Goal: Task Accomplishment & Management: Manage account settings

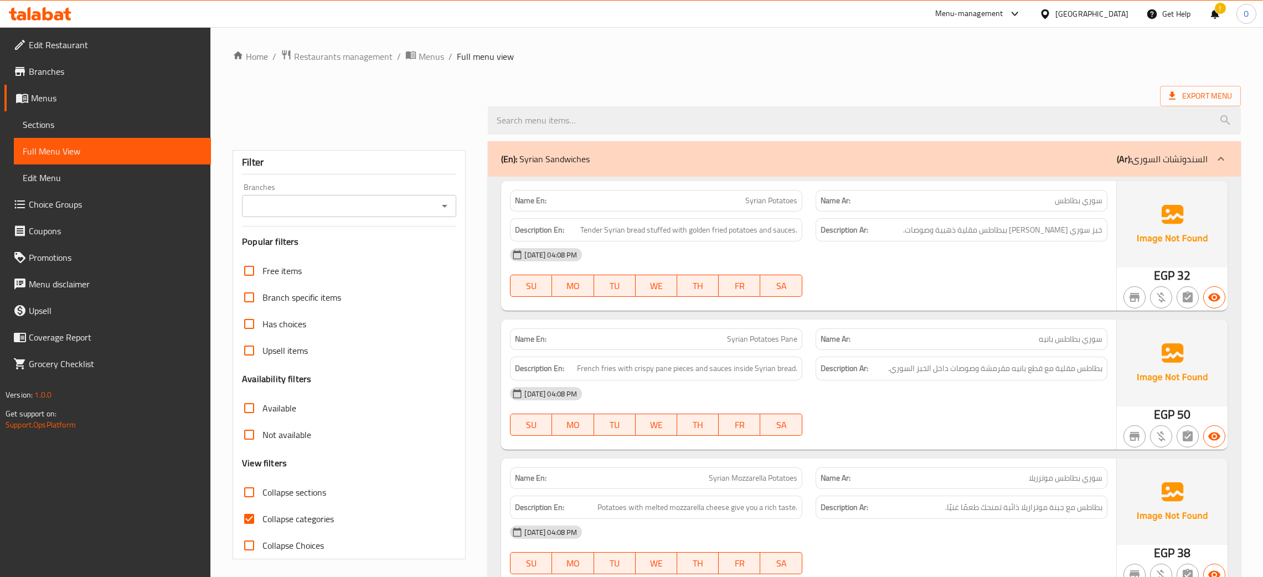
scroll to position [8229, 0]
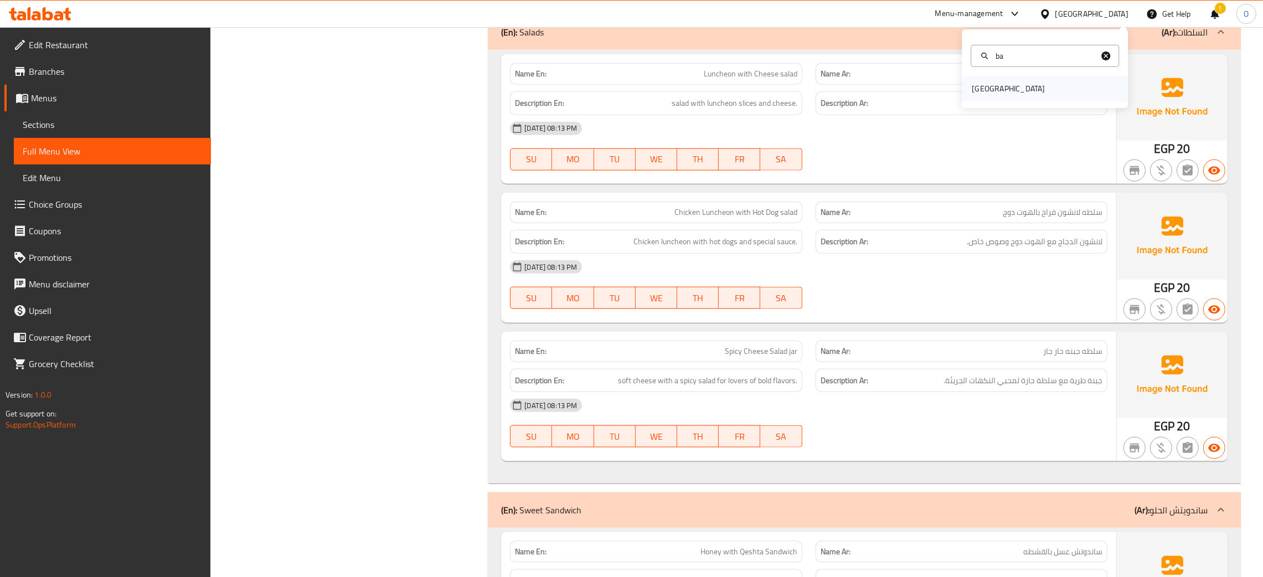
type input "ba"
click at [1012, 89] on div "[GEOGRAPHIC_DATA]" at bounding box center [1045, 88] width 166 height 25
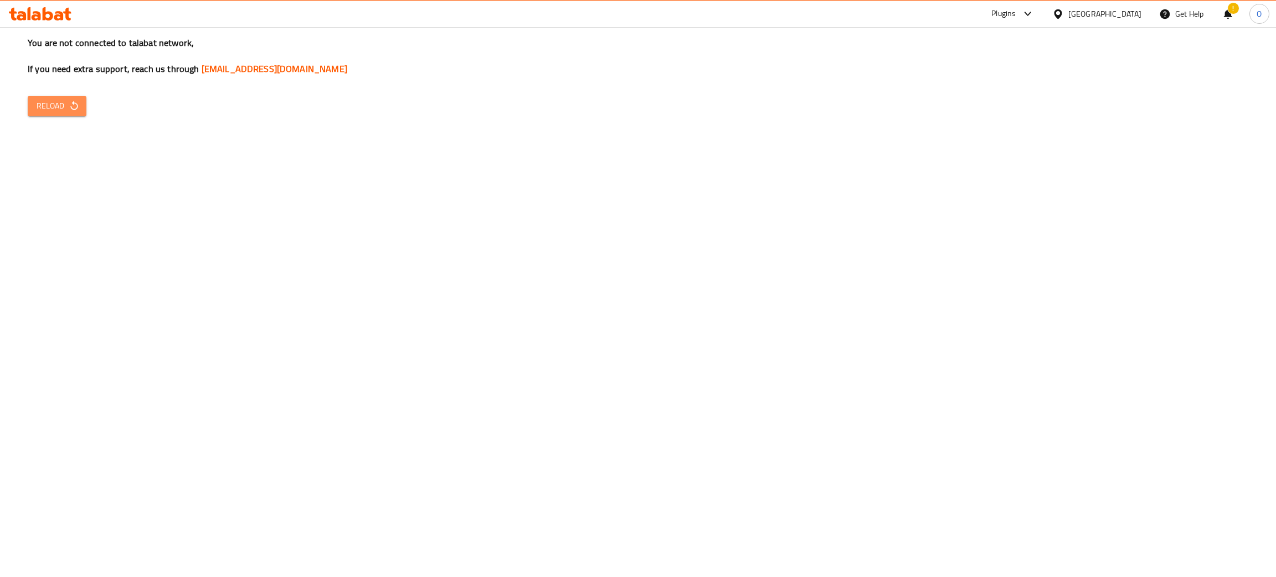
click at [53, 101] on span "Reload" at bounding box center [57, 106] width 41 height 14
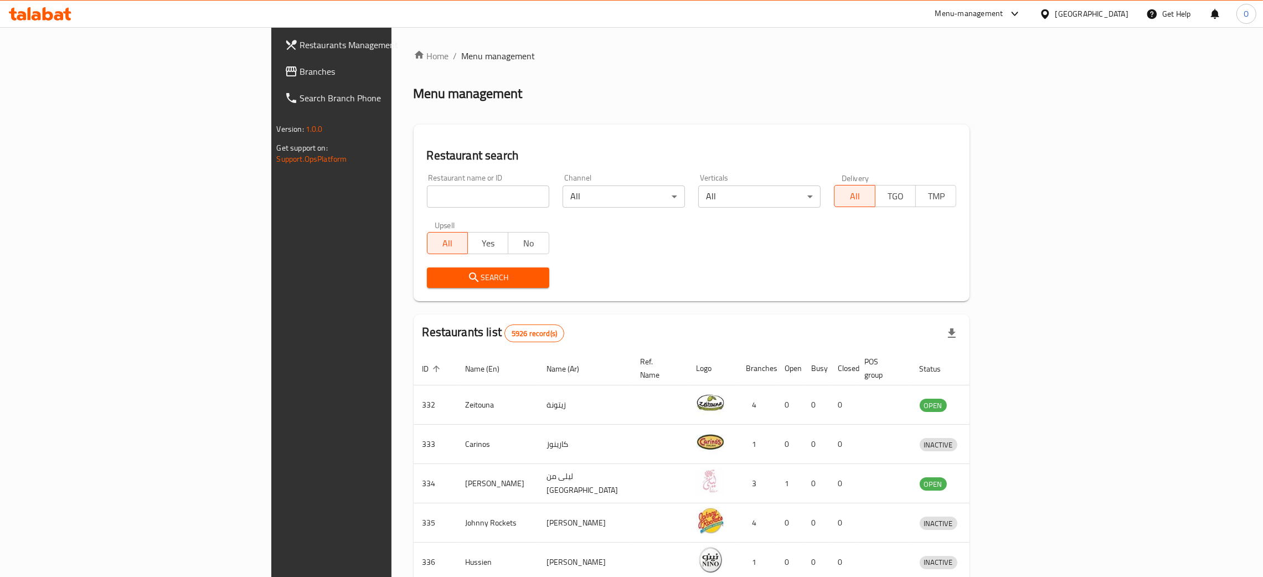
click at [427, 193] on input "search" at bounding box center [488, 196] width 122 height 22
paste input "[GEOGRAPHIC_DATA]"
type input "[GEOGRAPHIC_DATA]"
click button "Search" at bounding box center [488, 277] width 122 height 20
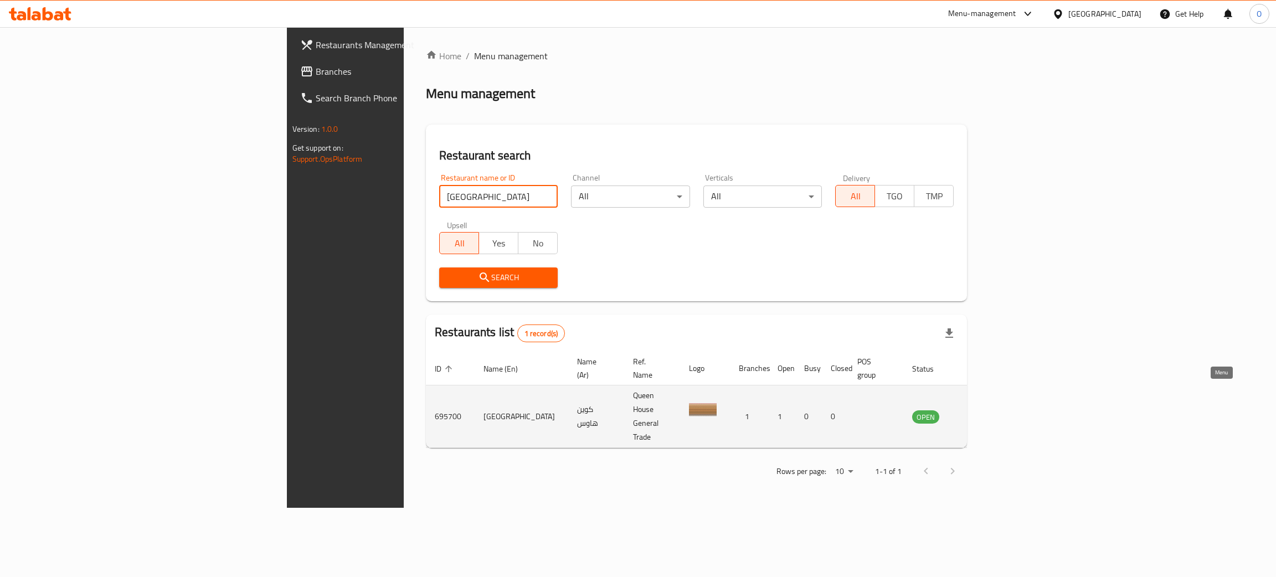
click at [983, 410] on icon "enhanced table" at bounding box center [976, 416] width 13 height 13
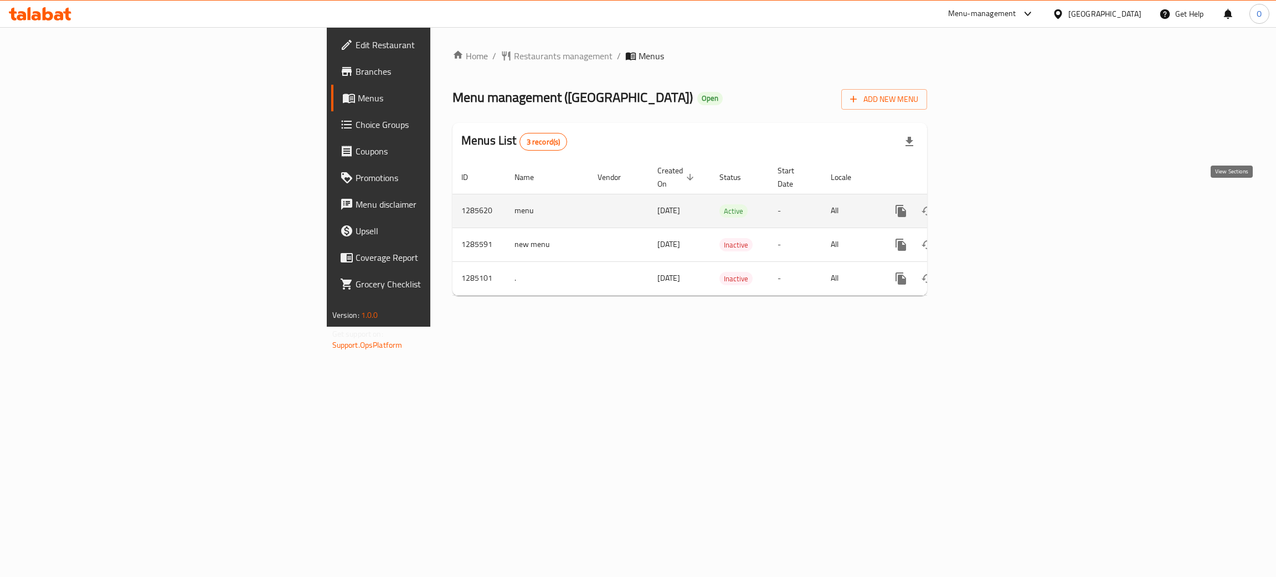
click at [985, 206] on icon "enhanced table" at bounding box center [981, 211] width 10 height 10
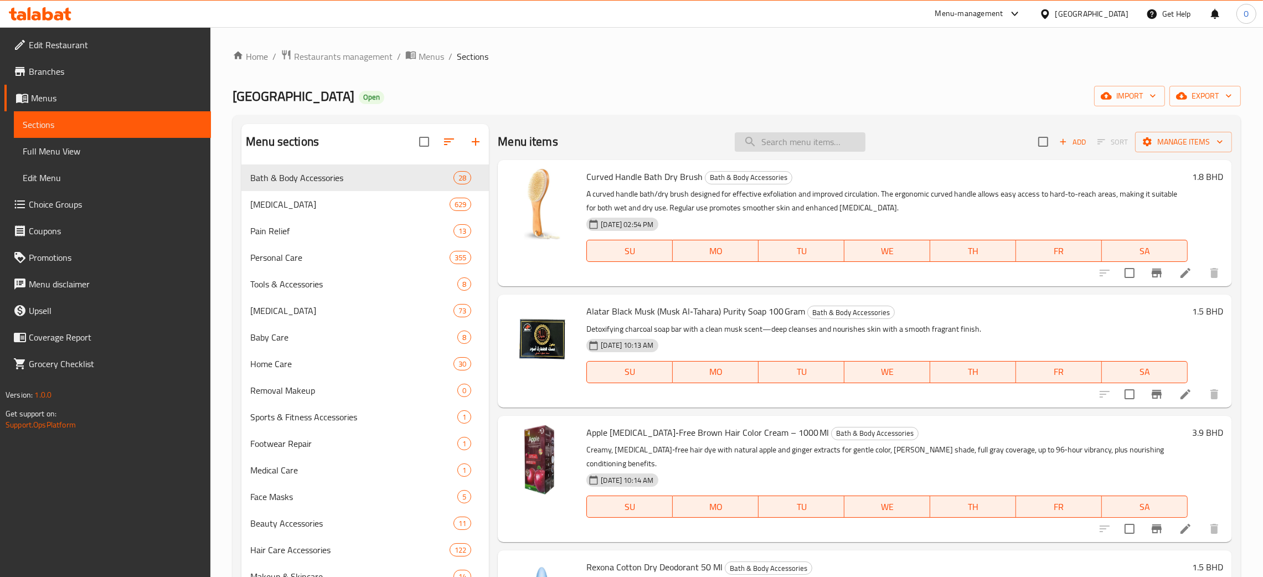
click at [808, 148] on input "search" at bounding box center [800, 141] width 131 height 19
paste input "Queen House Brush Set Kit – 11 Pieces."
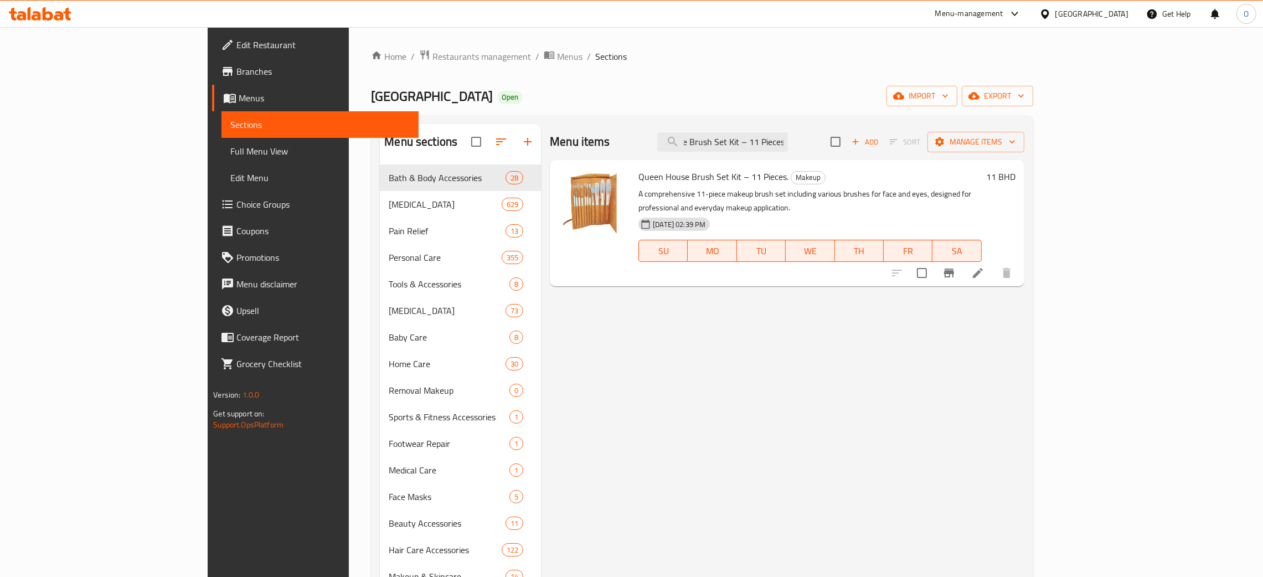
type input "Queen House Brush Set Kit – 11 Pieces."
click at [1104, 20] on div "Bahrain" at bounding box center [1083, 14] width 107 height 27
click at [1118, 18] on div "Bahrain" at bounding box center [1091, 14] width 73 height 12
click at [1019, 292] on div "[GEOGRAPHIC_DATA]" at bounding box center [1008, 291] width 73 height 12
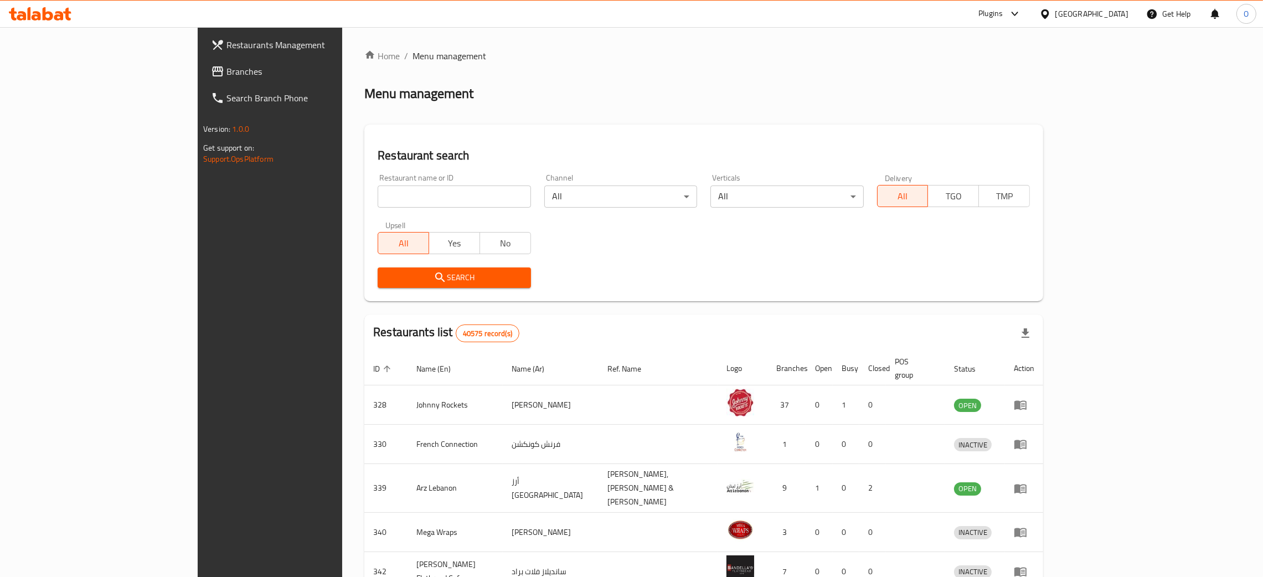
click at [378, 199] on input "search" at bounding box center [454, 196] width 153 height 22
paste input "JUANCHOS RESTAURANT AND GRILL"
click button "Search" at bounding box center [454, 277] width 153 height 20
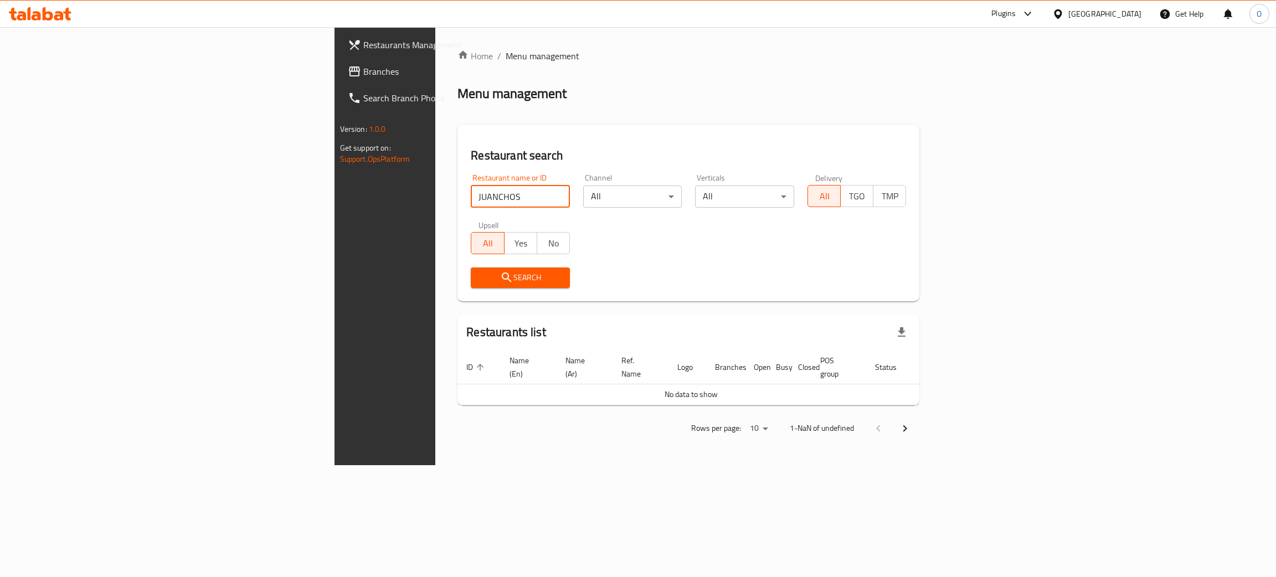
type input "JUANCHOS"
click button "Search" at bounding box center [520, 277] width 99 height 20
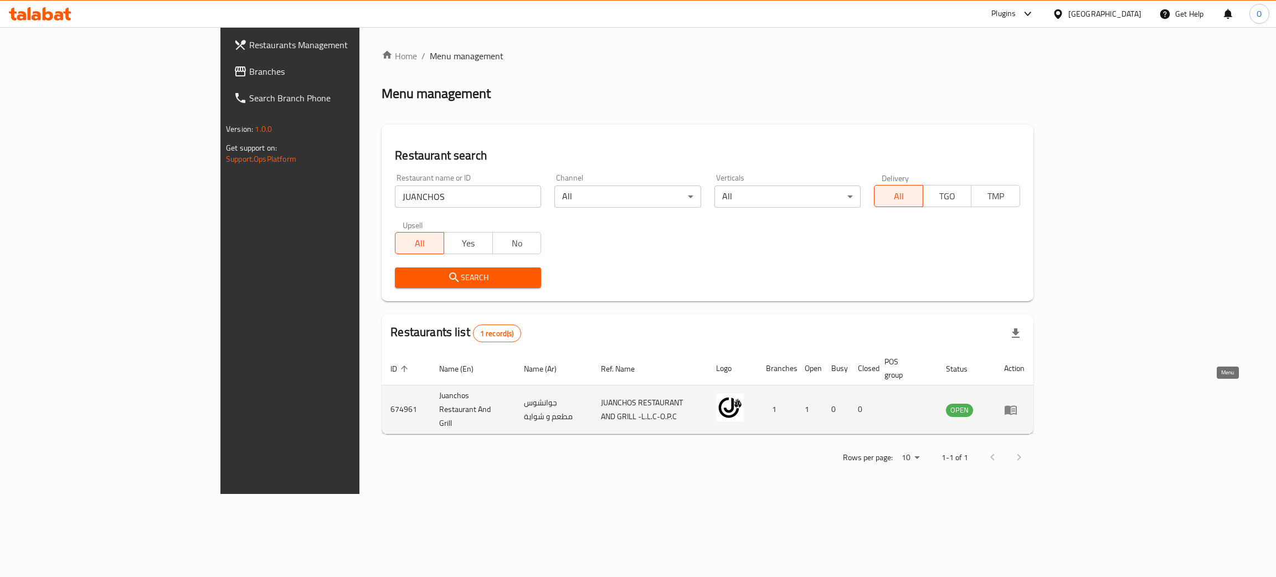
click at [1016, 405] on icon "enhanced table" at bounding box center [1010, 409] width 12 height 9
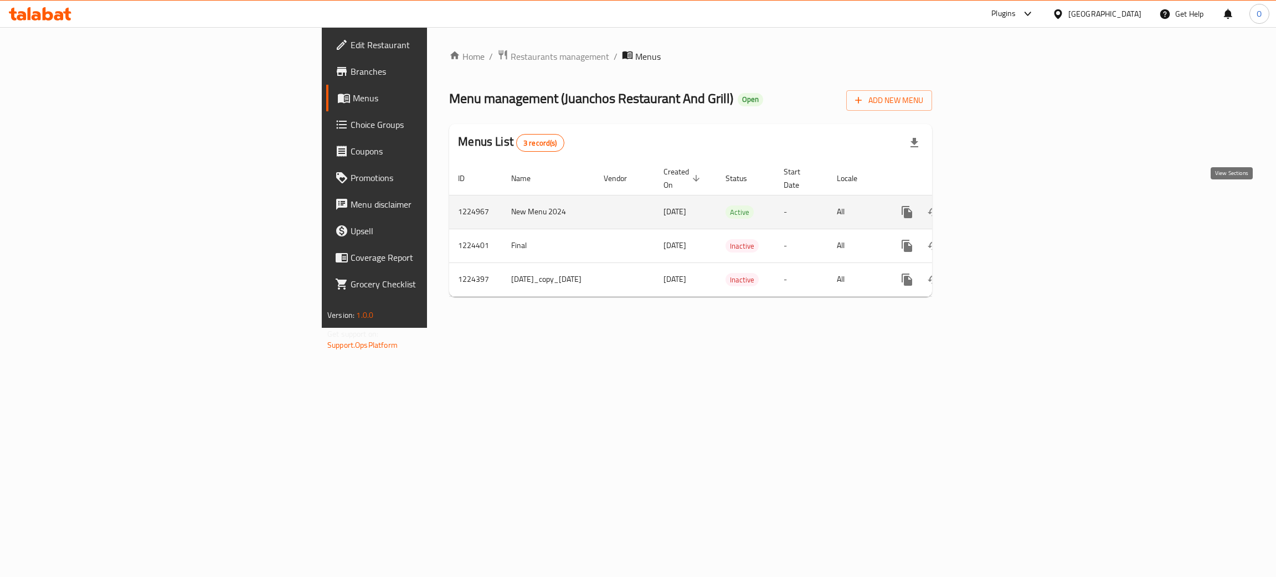
click at [993, 205] on icon "enhanced table" at bounding box center [986, 211] width 13 height 13
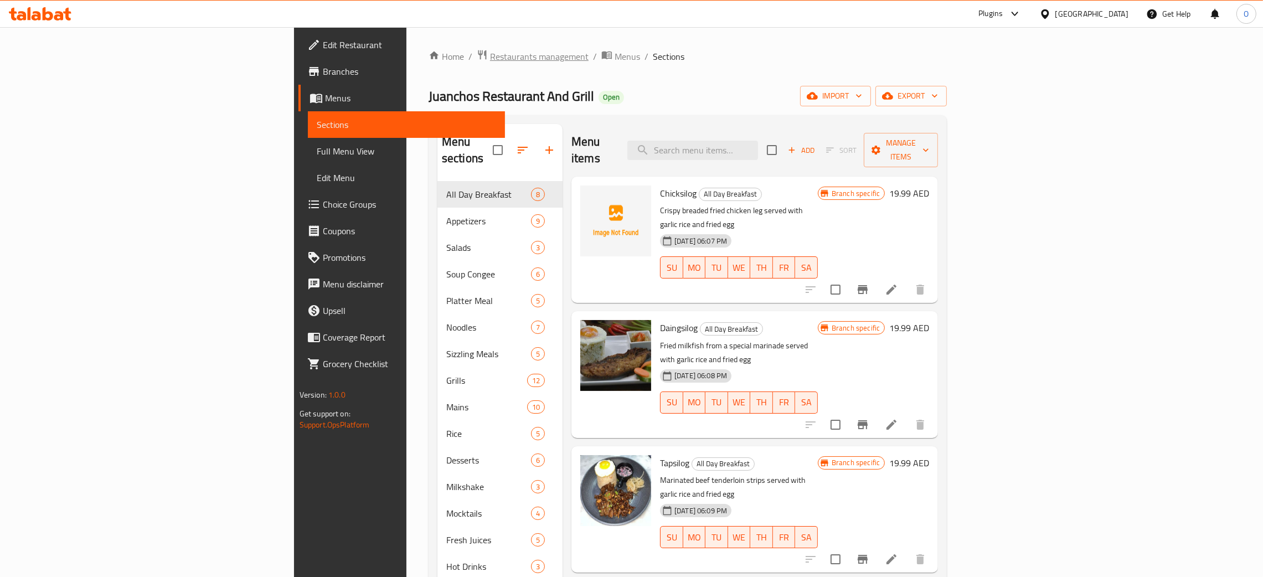
click at [490, 53] on span "Restaurants management" at bounding box center [539, 56] width 99 height 13
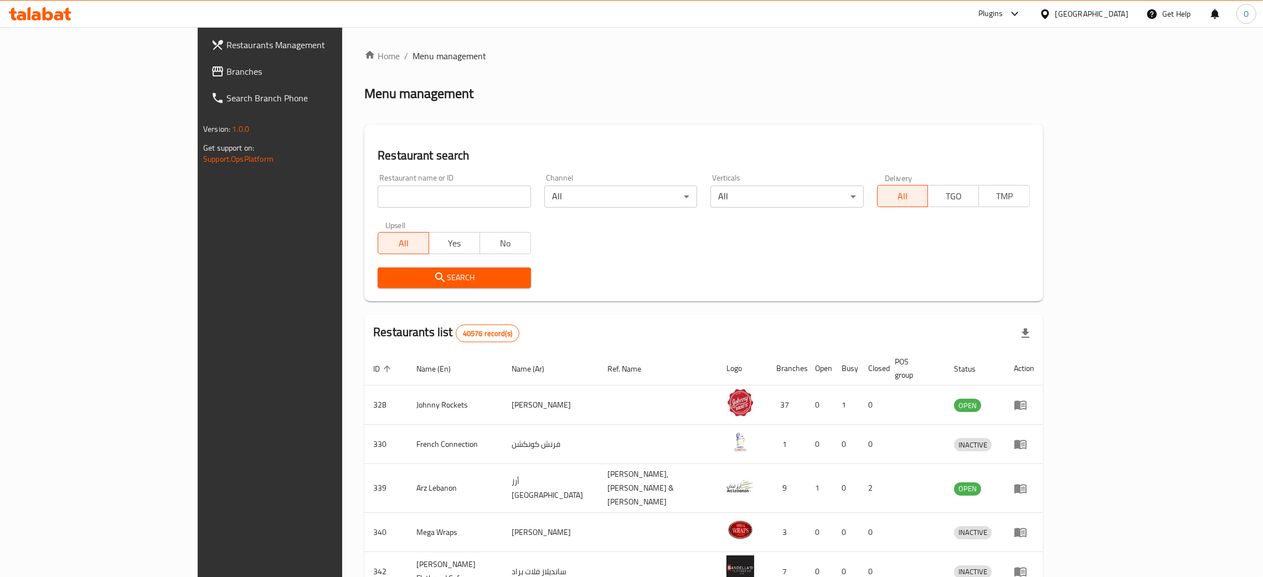
click at [378, 206] on input "search" at bounding box center [454, 196] width 153 height 22
paste input "Namaste Hyderabad"
type input "Namaste Hyderabad"
click button "Search" at bounding box center [454, 277] width 153 height 20
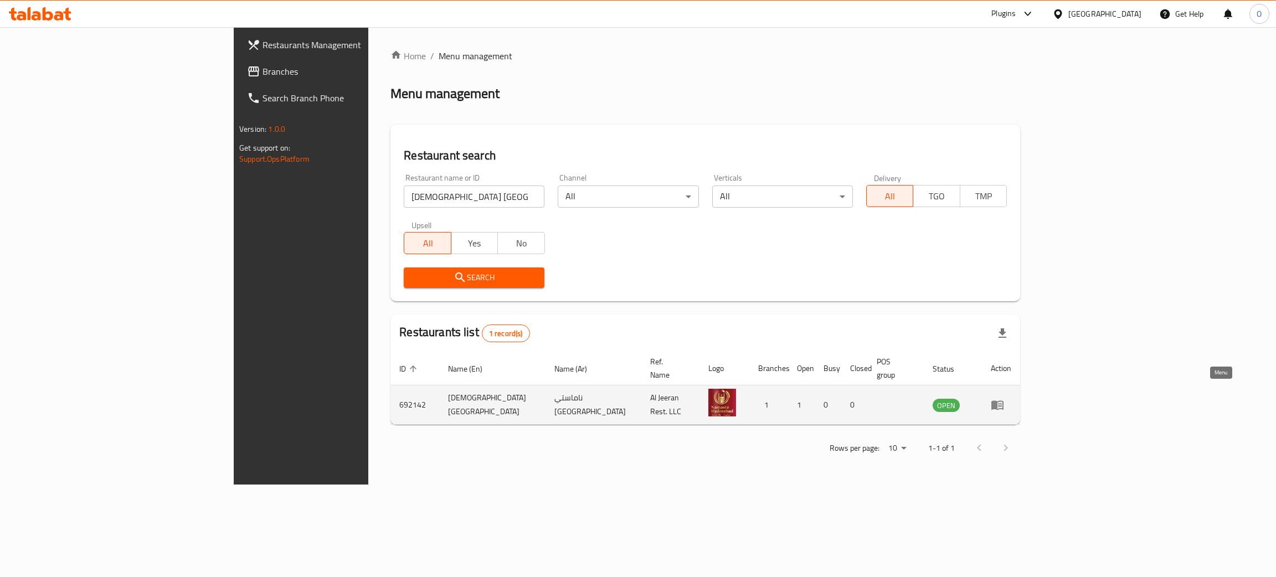
click at [1004, 398] on icon "enhanced table" at bounding box center [996, 404] width 13 height 13
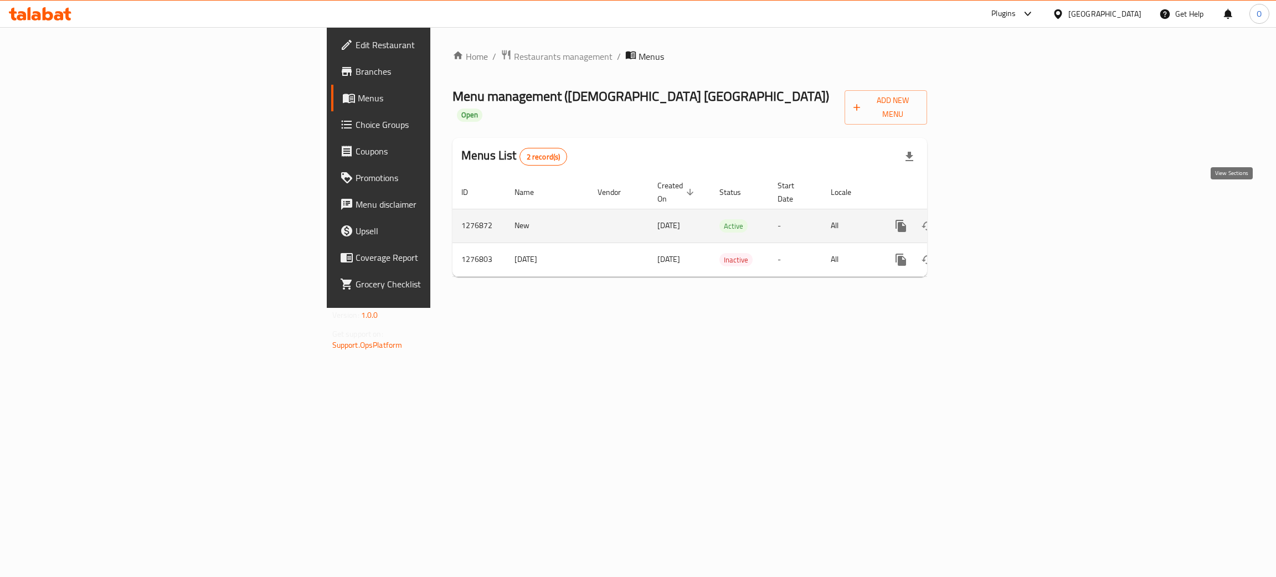
click at [987, 219] on icon "enhanced table" at bounding box center [980, 225] width 13 height 13
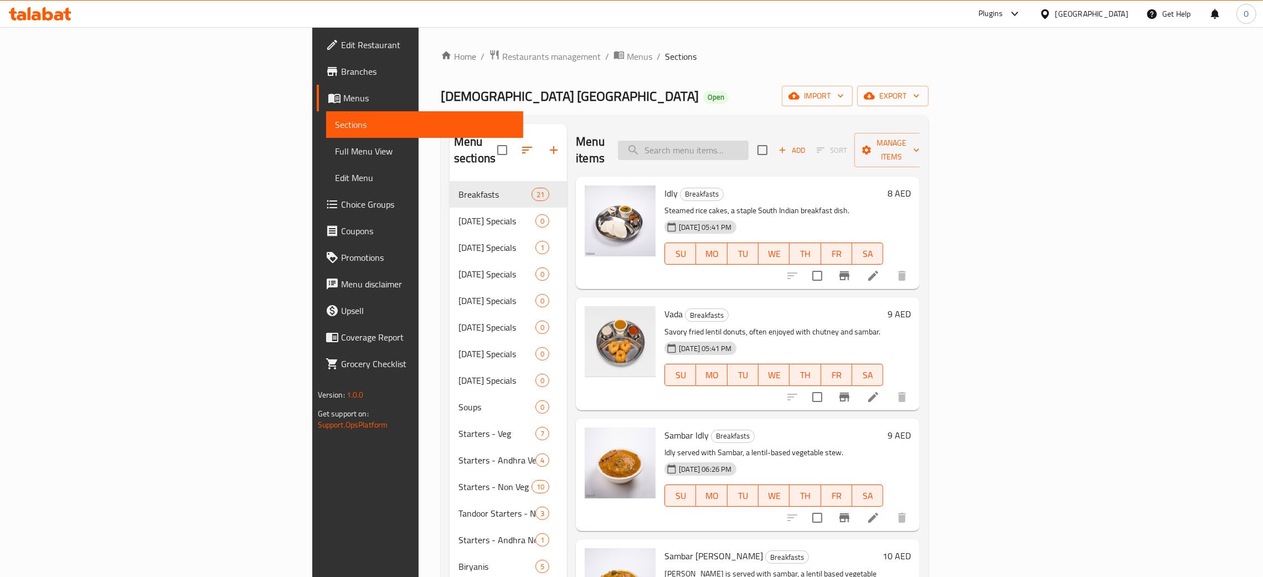
click at [749, 144] on input "search" at bounding box center [683, 150] width 131 height 19
paste input "Methi Chicken Set"
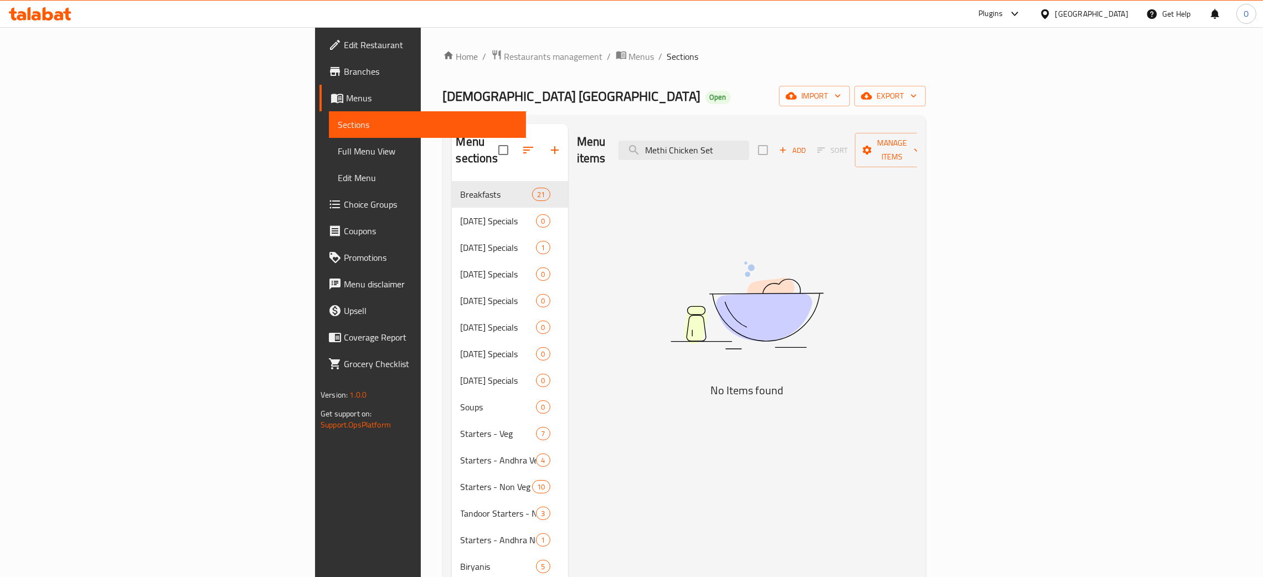
type input "Methi Chicken Set"
click at [1084, 12] on div "[GEOGRAPHIC_DATA]" at bounding box center [1091, 14] width 73 height 12
type input "om"
click at [1003, 104] on div "om Oman" at bounding box center [1045, 68] width 166 height 79
click at [998, 99] on div "Oman" at bounding box center [1008, 88] width 91 height 25
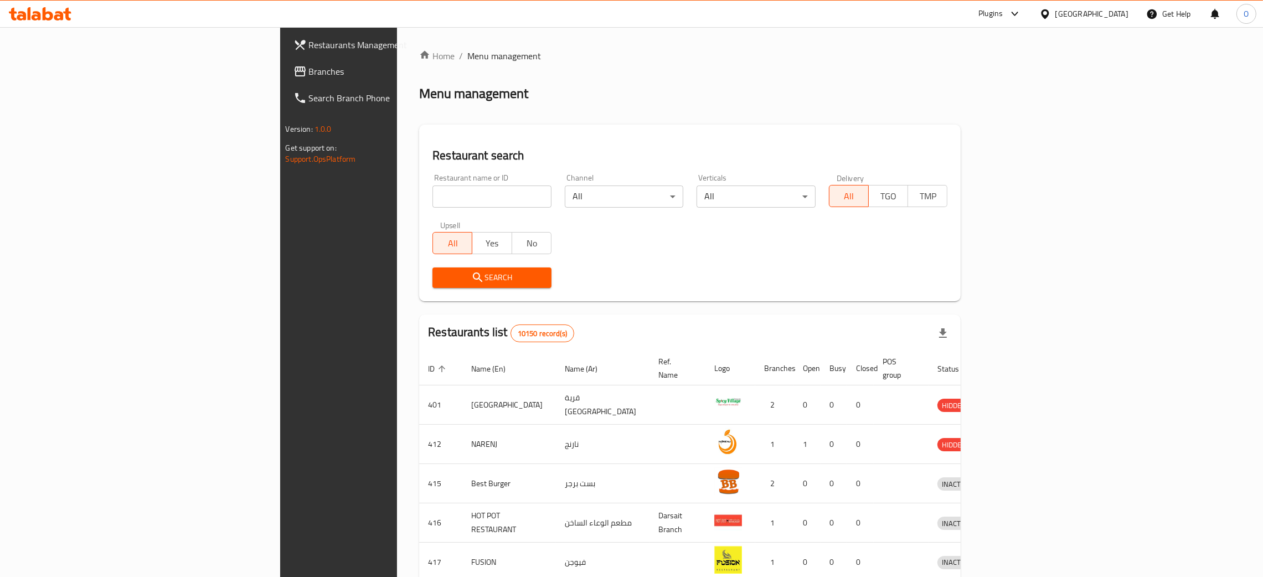
click at [432, 198] on input "search" at bounding box center [491, 196] width 119 height 22
paste input "Laforno Pizza"
type input "Laforno Pizza"
click button "Search" at bounding box center [491, 277] width 119 height 20
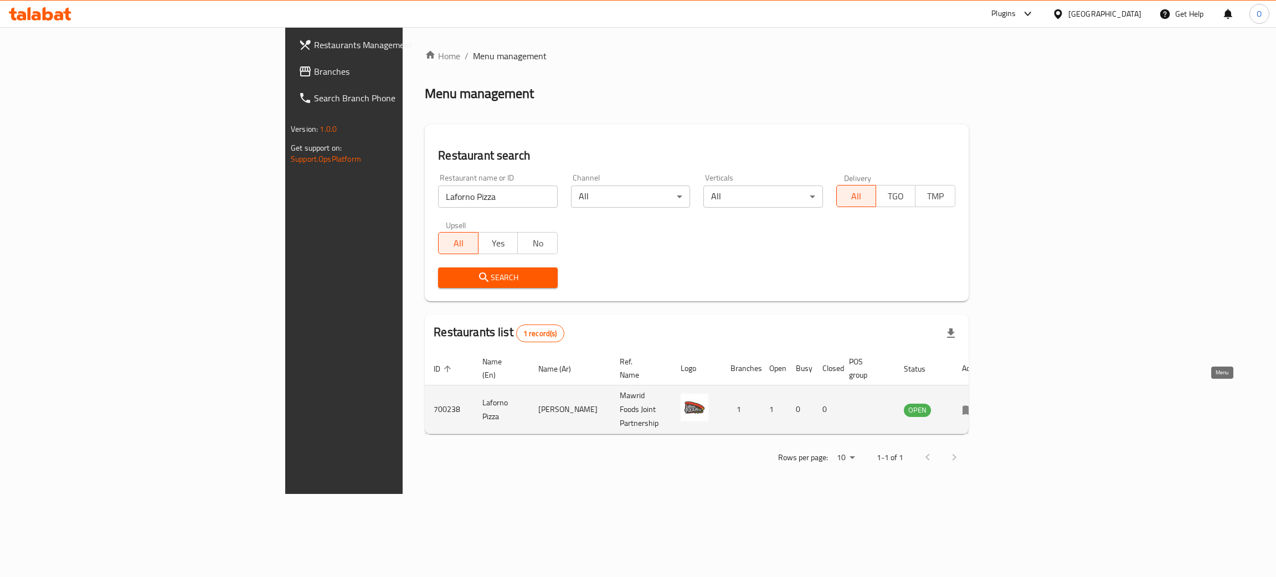
click at [975, 403] on icon "enhanced table" at bounding box center [968, 409] width 13 height 13
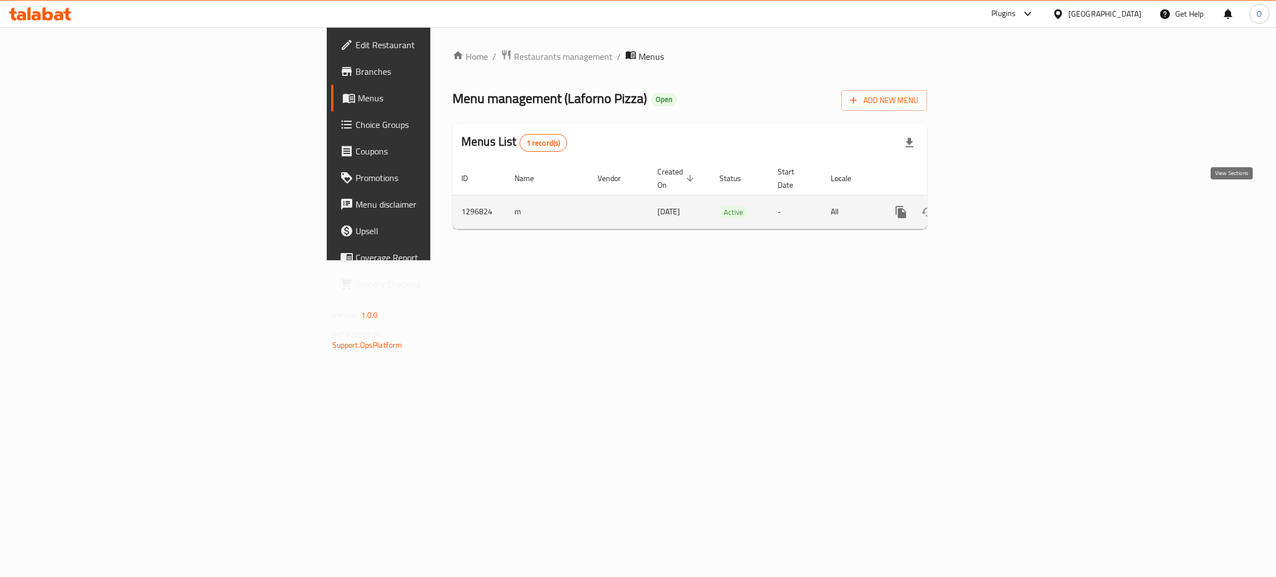
click at [987, 207] on icon "enhanced table" at bounding box center [980, 211] width 13 height 13
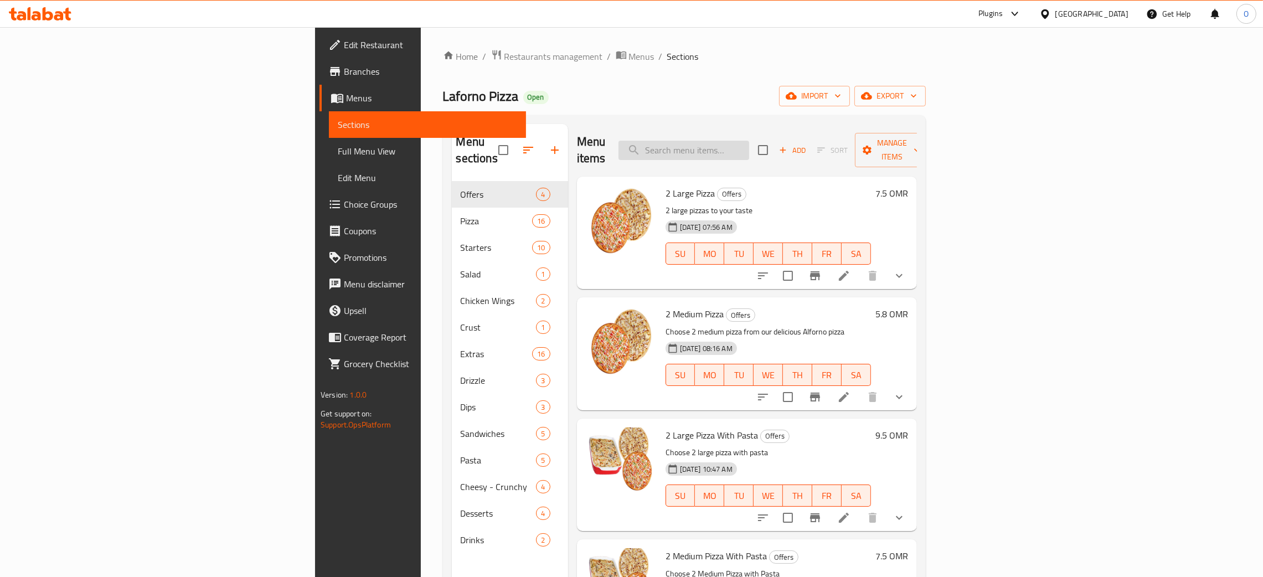
click at [749, 144] on input "search" at bounding box center [683, 150] width 131 height 19
paste input "Laforno Pizza"
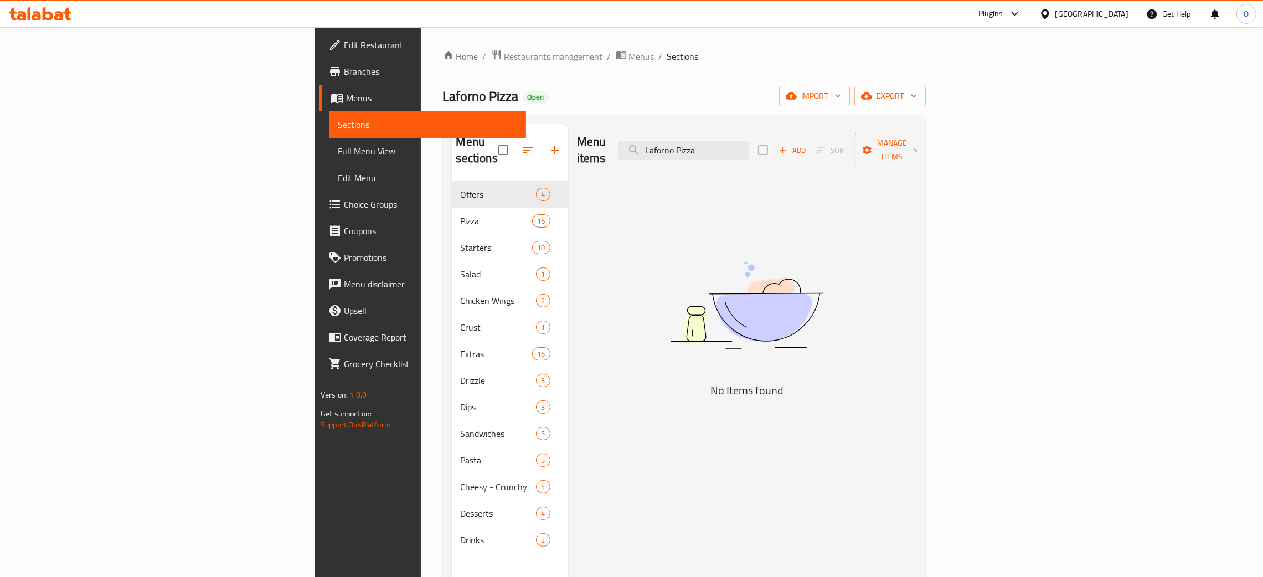
drag, startPoint x: 834, startPoint y: 146, endPoint x: 462, endPoint y: 49, distance: 384.5
click at [482, 51] on div "Home / Restaurants management / Menus / Sections Laforno Pizza Open import expo…" at bounding box center [684, 379] width 483 height 660
paste input "2 Medium Pizza With Past"
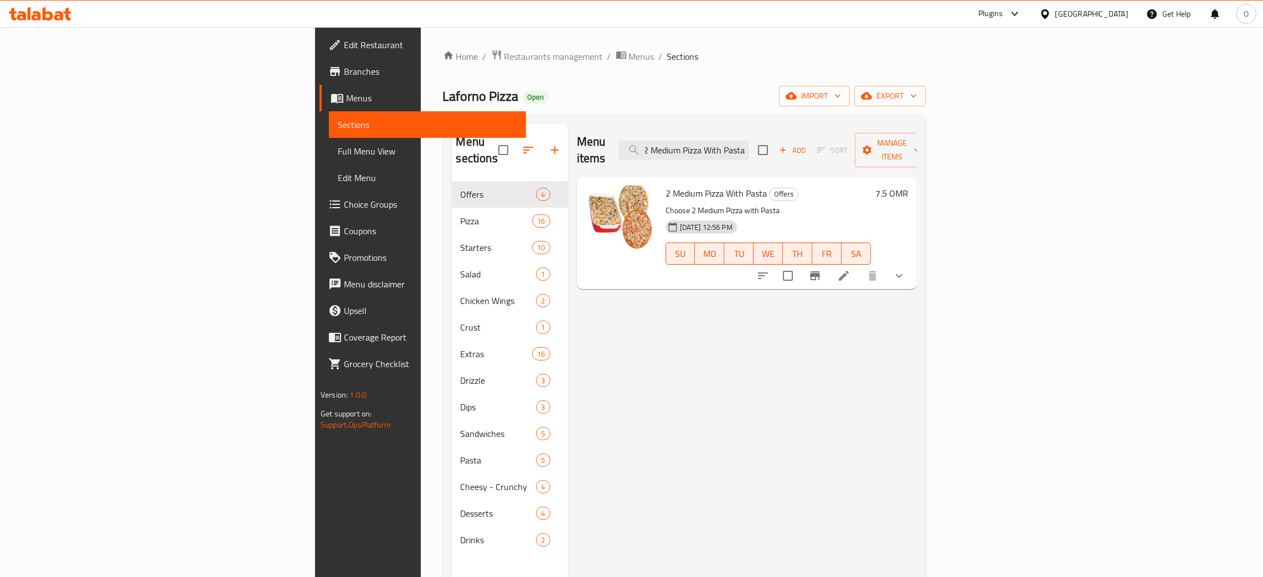
type input "2 Medium Pizza With Pasta"
click at [749, 141] on input "2 Medium Pizza With Pasta" at bounding box center [683, 150] width 131 height 19
click at [1118, 15] on div "Oman" at bounding box center [1091, 14] width 73 height 12
type input "ir"
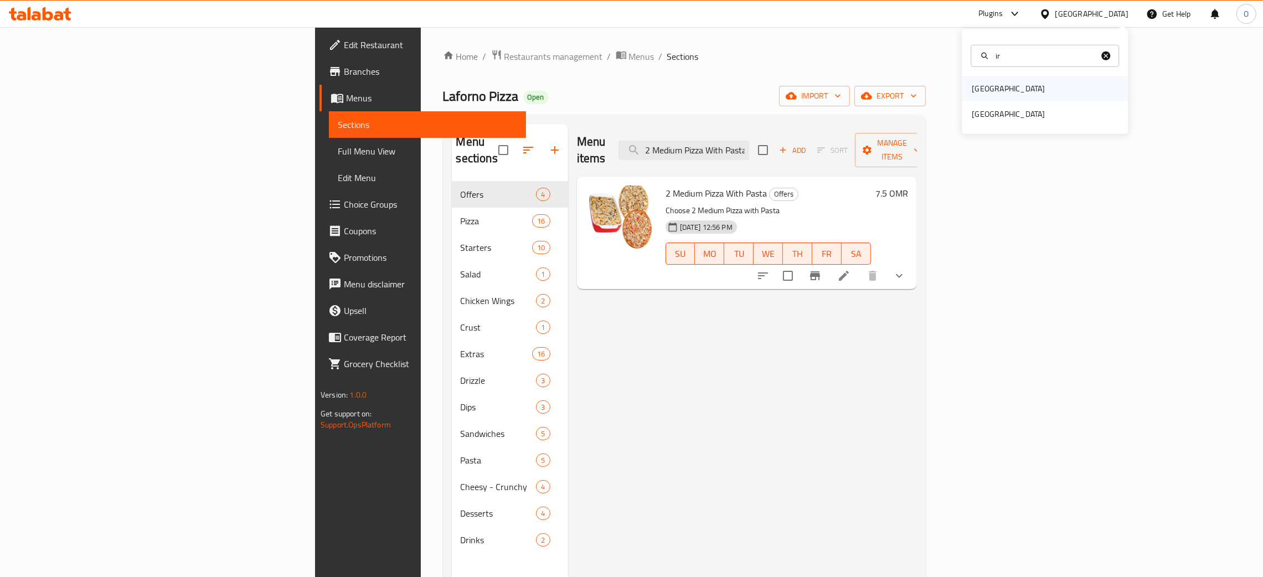
click at [1020, 92] on div "Iraq" at bounding box center [1045, 88] width 166 height 25
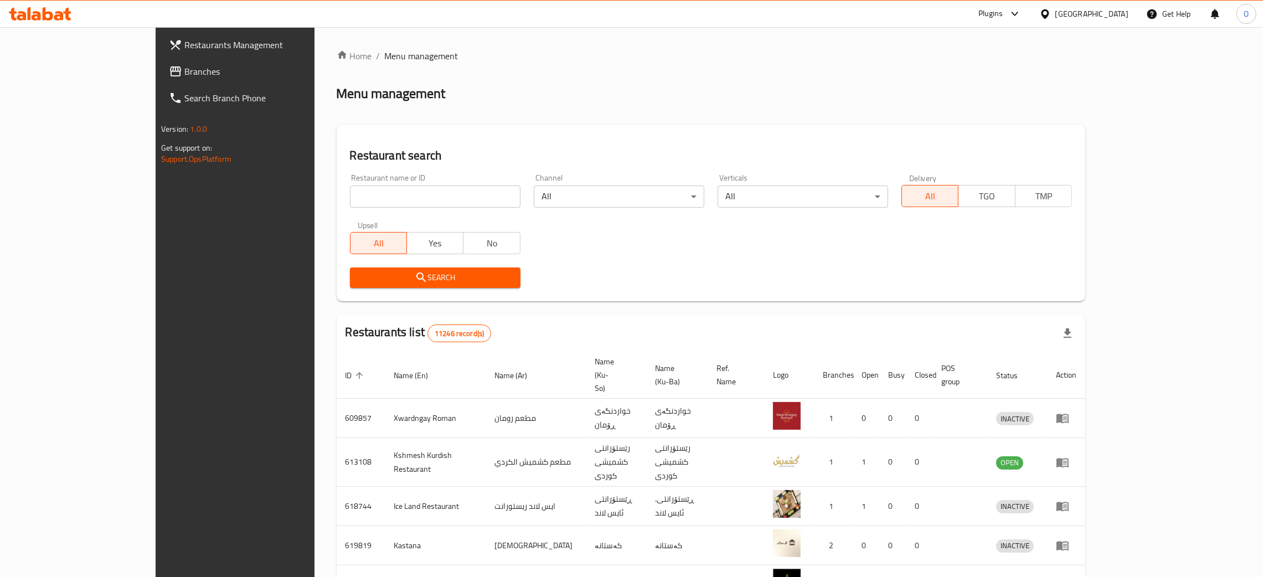
click at [350, 196] on input "search" at bounding box center [435, 196] width 171 height 22
paste input "Cookie"
click button "Search" at bounding box center [435, 277] width 171 height 20
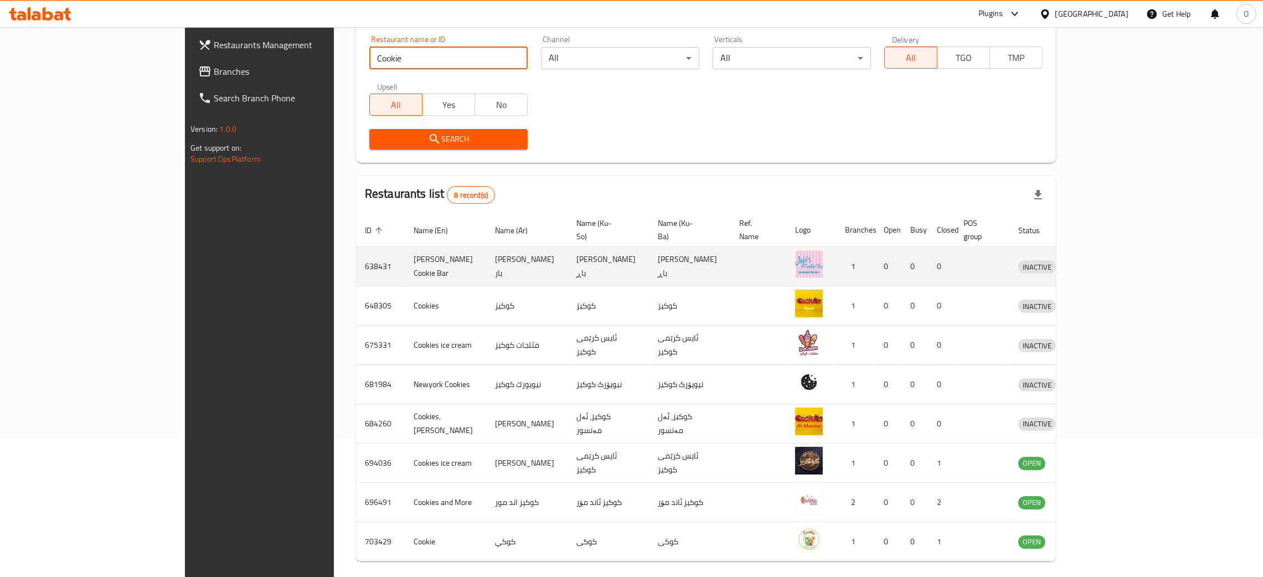
scroll to position [172, 0]
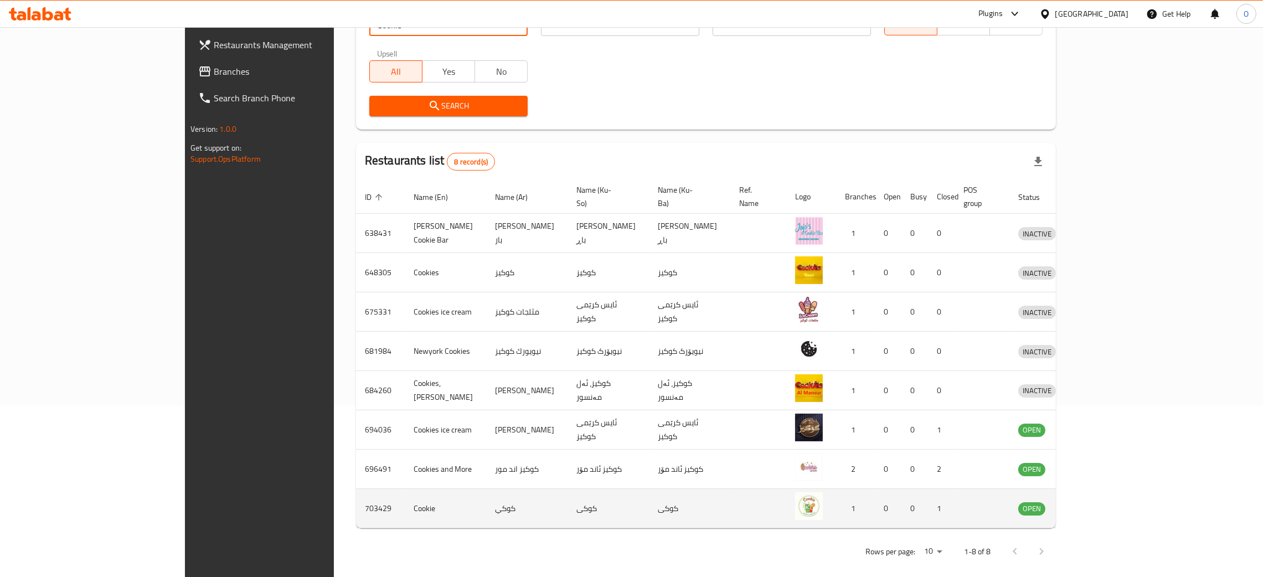
click at [356, 494] on td "703429" at bounding box center [380, 508] width 49 height 39
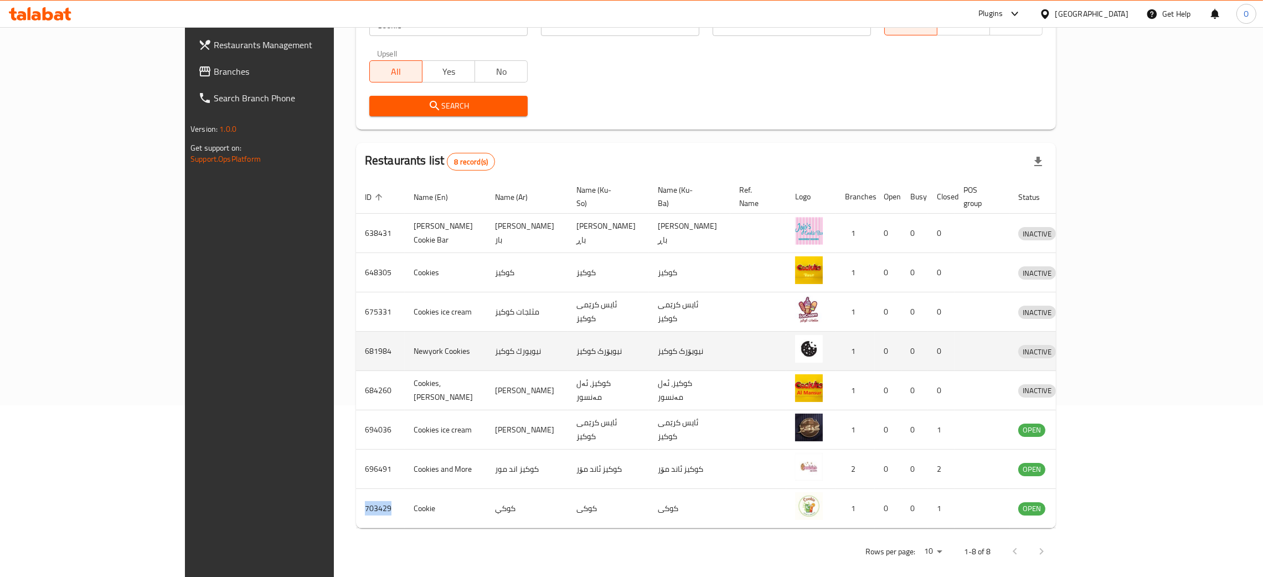
copy td "703429"
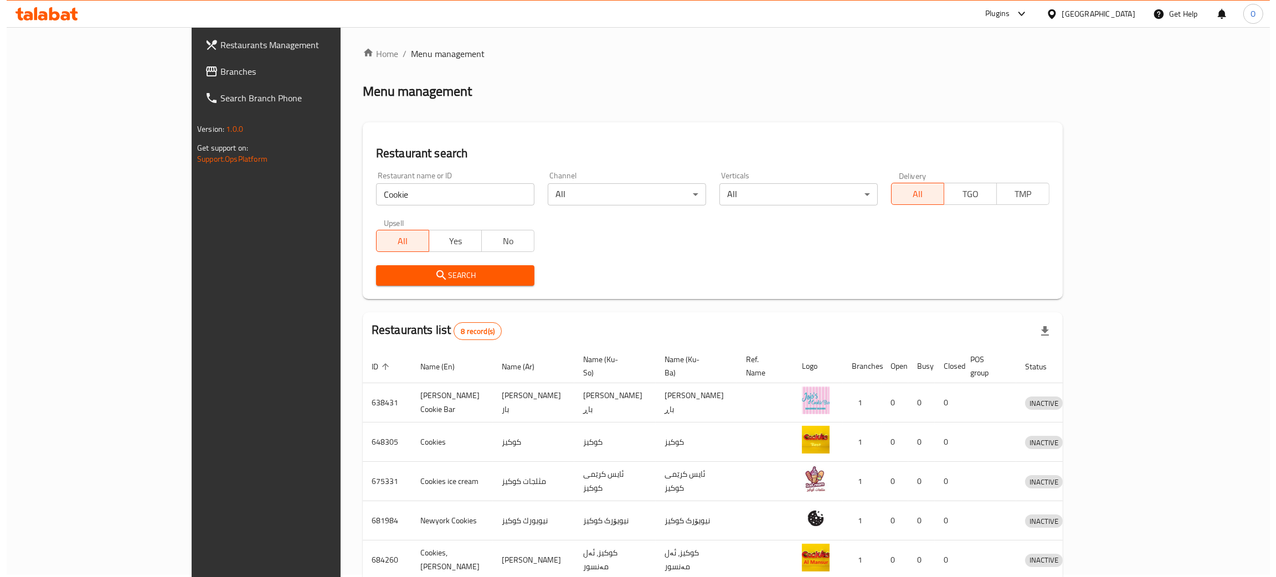
scroll to position [0, 0]
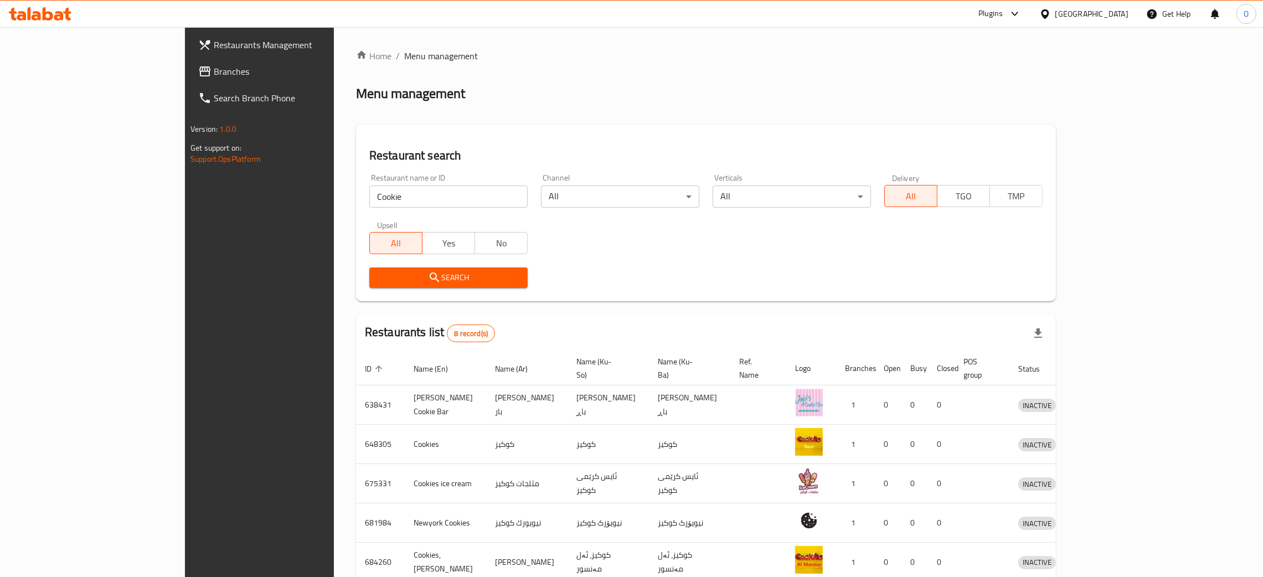
drag, startPoint x: 300, startPoint y: 202, endPoint x: 24, endPoint y: 122, distance: 286.5
click at [185, 122] on div "Restaurants Management Branches Search Branch Phone Version: 1.0.0 Get support …" at bounding box center [631, 393] width 893 height 732
paste input "703429"
type input "703429"
click button "Search" at bounding box center [448, 277] width 158 height 20
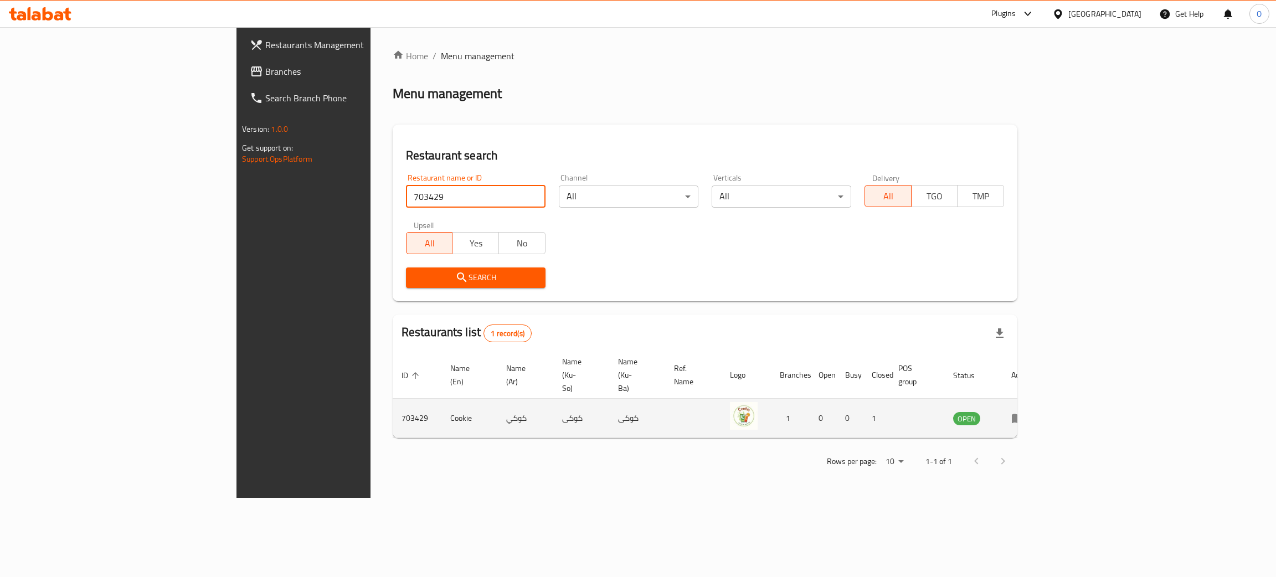
click at [1024, 414] on icon "enhanced table" at bounding box center [1017, 418] width 12 height 9
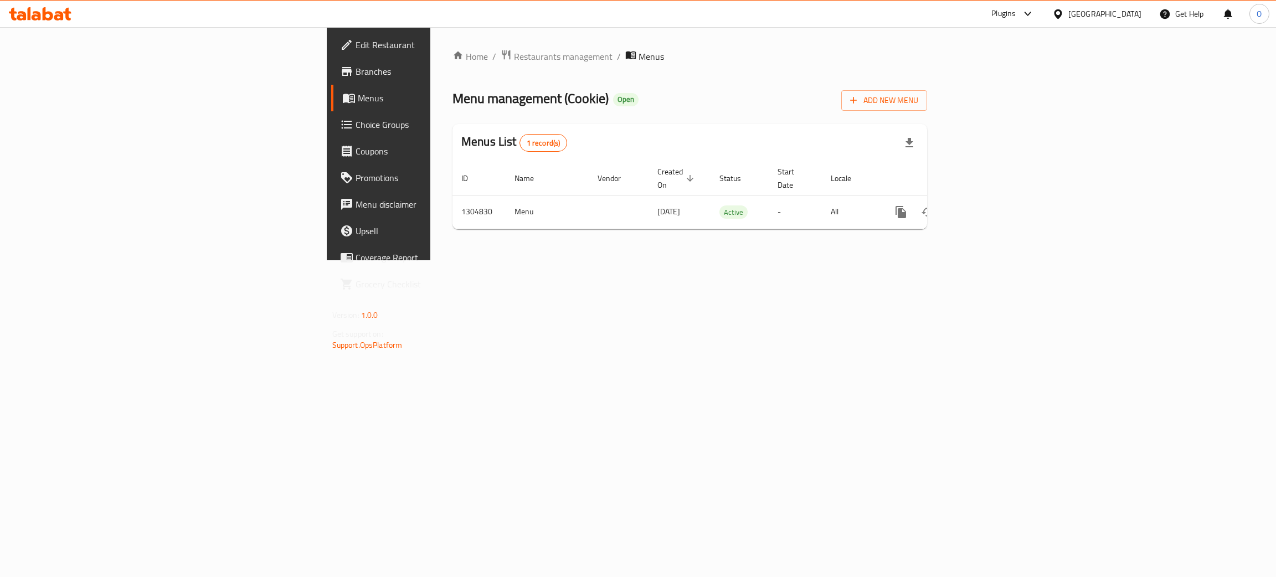
click at [355, 69] on span "Branches" at bounding box center [443, 71] width 176 height 13
click at [987, 205] on icon "enhanced table" at bounding box center [980, 211] width 13 height 13
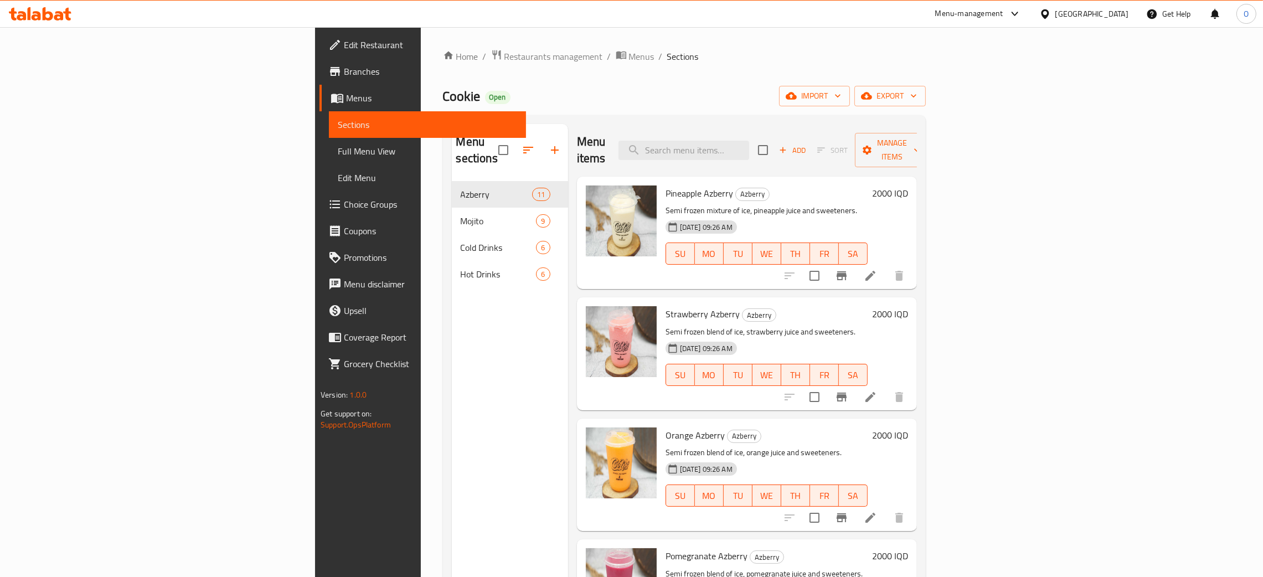
click at [338, 144] on span "Full Menu View" at bounding box center [427, 150] width 179 height 13
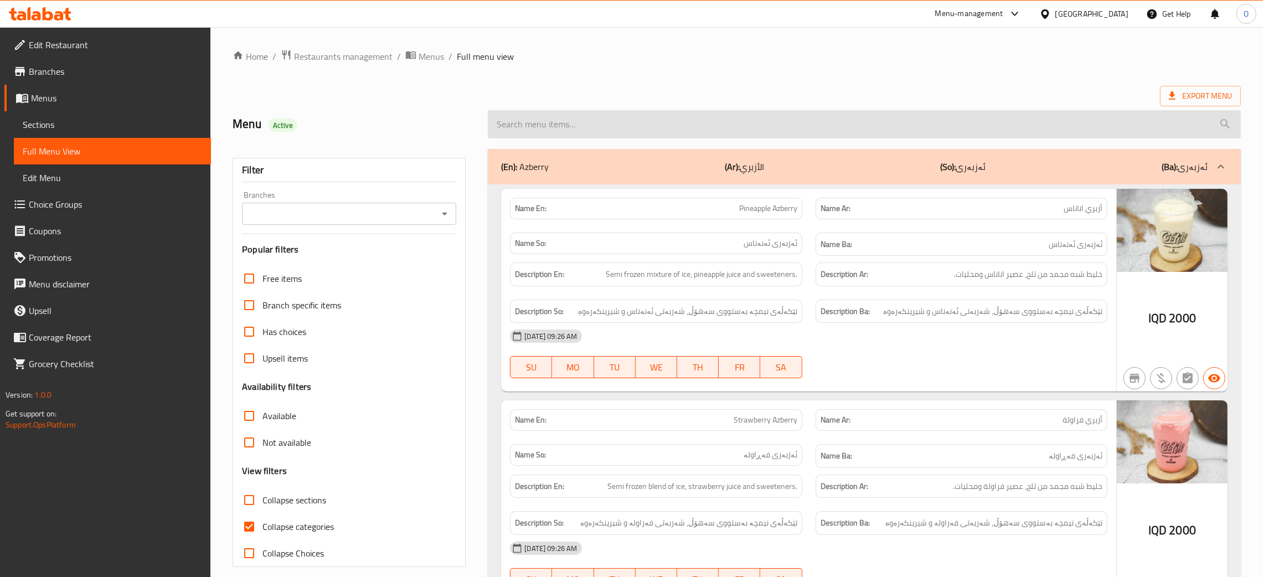
click at [795, 125] on input "search" at bounding box center [864, 124] width 753 height 28
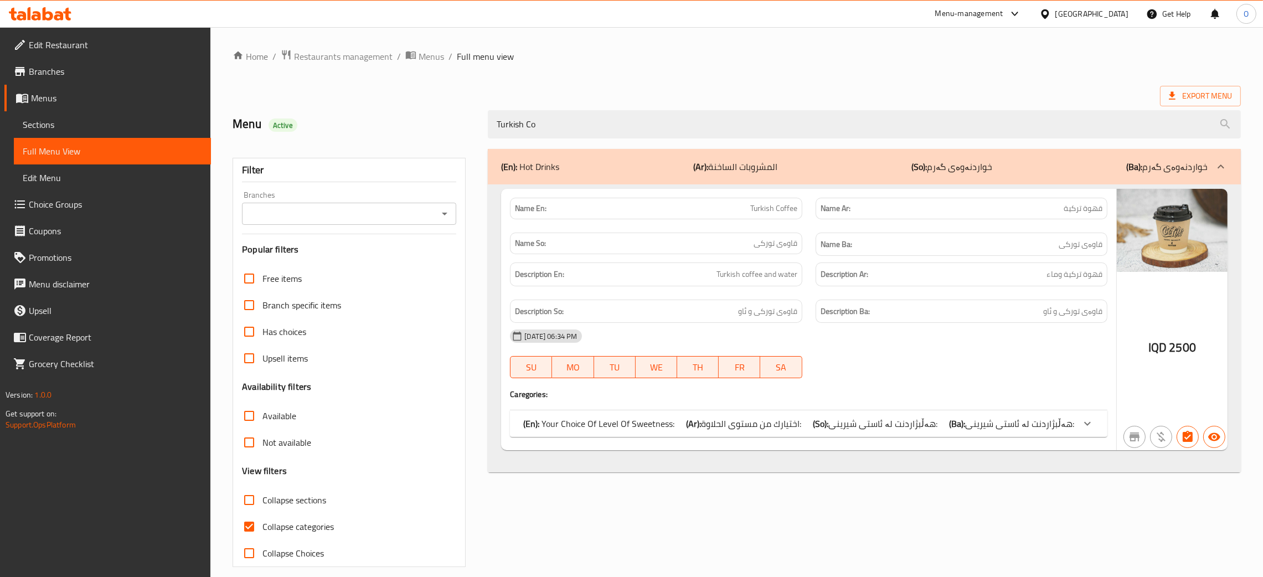
type input "Turkish Co"
click at [792, 425] on span "اختيارك من مستوى الحلاوة:" at bounding box center [751, 423] width 100 height 17
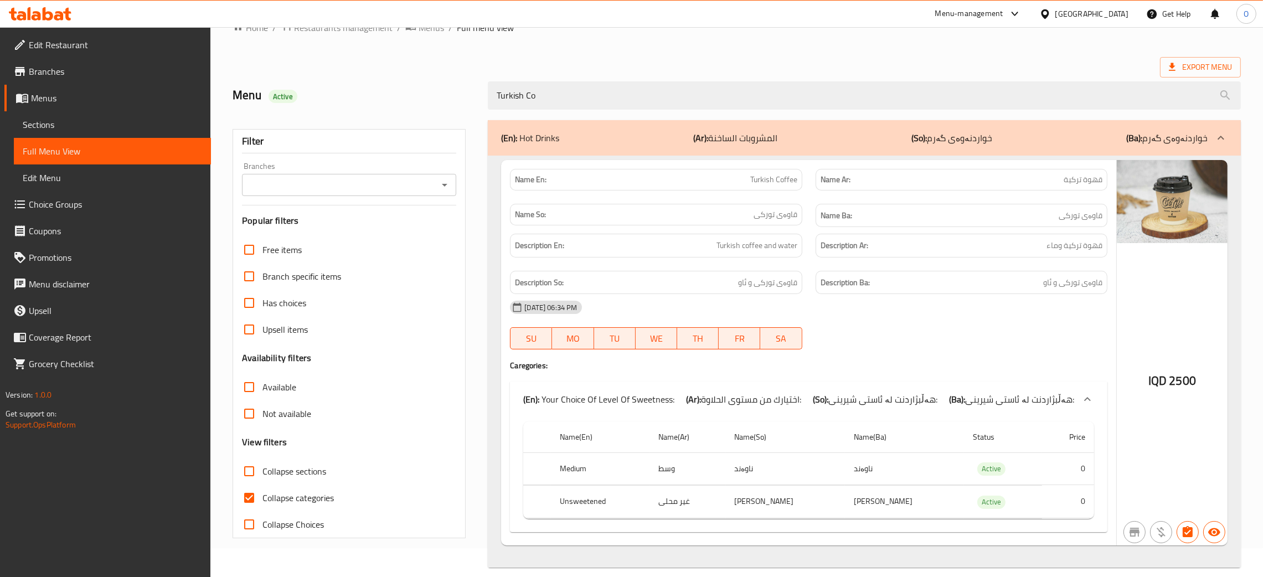
scroll to position [42, 0]
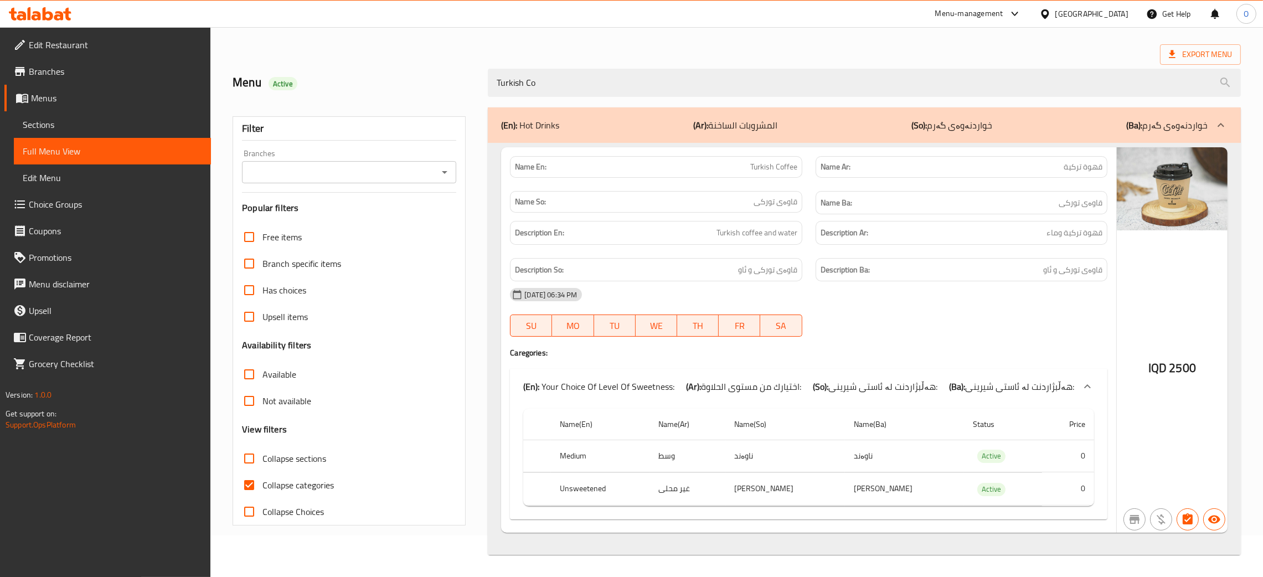
click at [766, 455] on td "ناوەند" at bounding box center [785, 456] width 119 height 33
click at [780, 487] on td "شیرین نەکراو" at bounding box center [785, 489] width 119 height 33
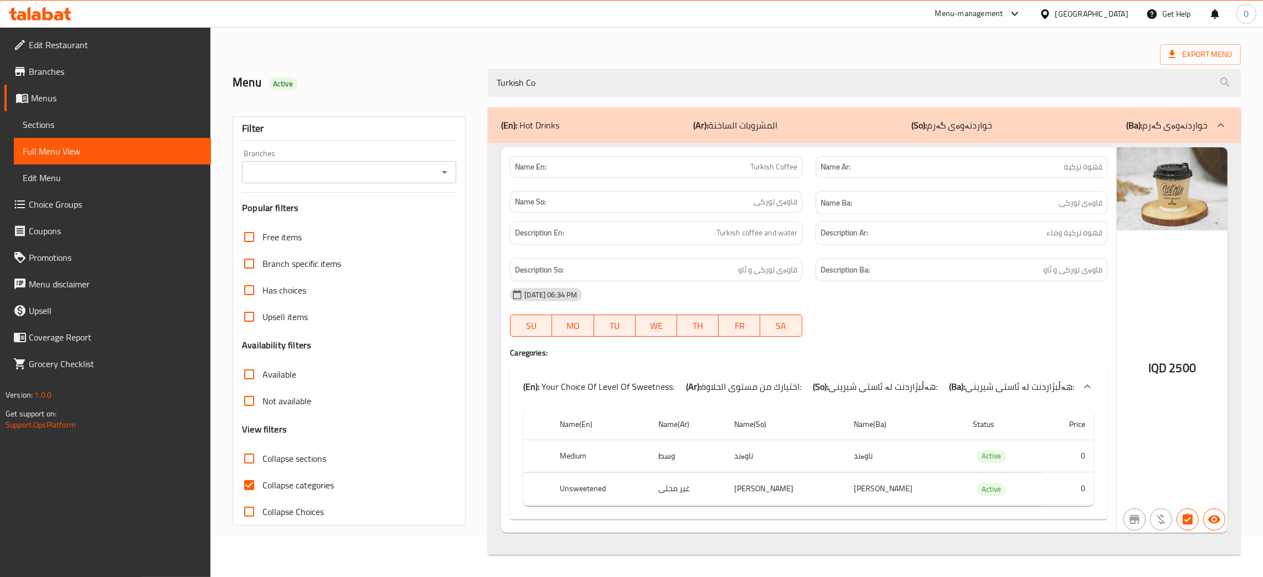
click at [669, 48] on div "Export Menu" at bounding box center [737, 54] width 1008 height 20
click at [1077, 206] on span "قاوەی تورکی" at bounding box center [1081, 203] width 44 height 14
click at [593, 52] on div "Export Menu" at bounding box center [737, 54] width 1008 height 20
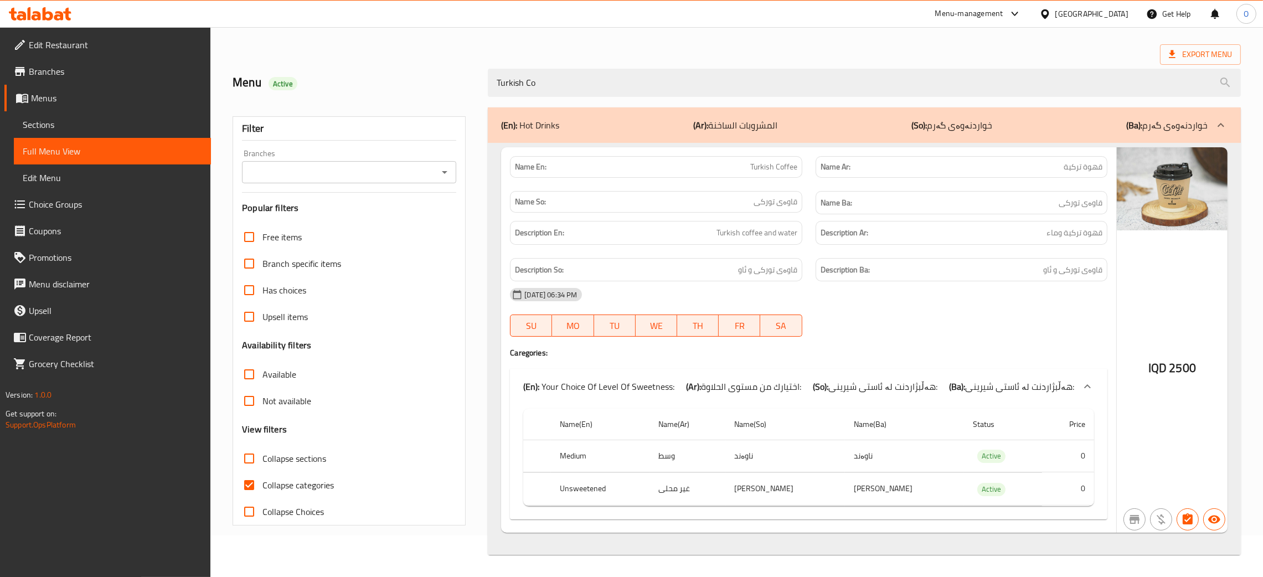
click at [783, 202] on span "قاوەی تورکی" at bounding box center [775, 202] width 44 height 12
copy span "قاوەی تورکی"
click at [775, 278] on div "Description So: قاوەی تورکی و ئاو" at bounding box center [656, 270] width 292 height 24
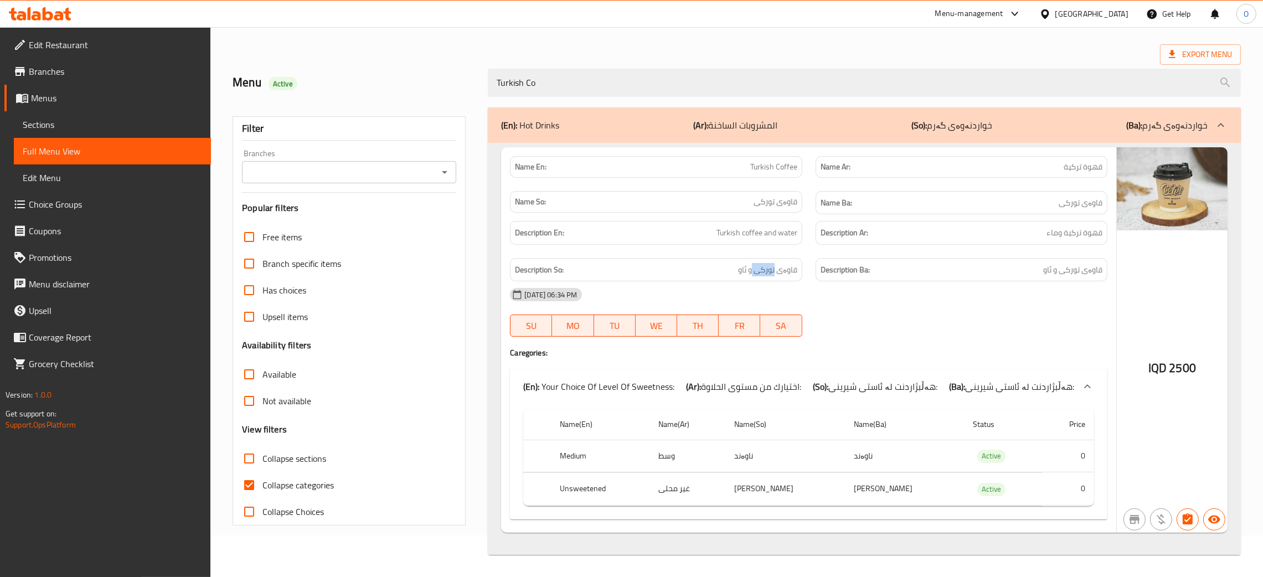
click at [775, 278] on div "Description So: قاوەی تورکی و ئاو" at bounding box center [656, 270] width 292 height 24
click at [767, 279] on div at bounding box center [767, 279] width 0 height 0
click at [775, 278] on div "Description So: قاوەی تورکی و ئاو" at bounding box center [656, 270] width 292 height 24
click at [768, 168] on span "Turkish Coffee" at bounding box center [773, 167] width 47 height 12
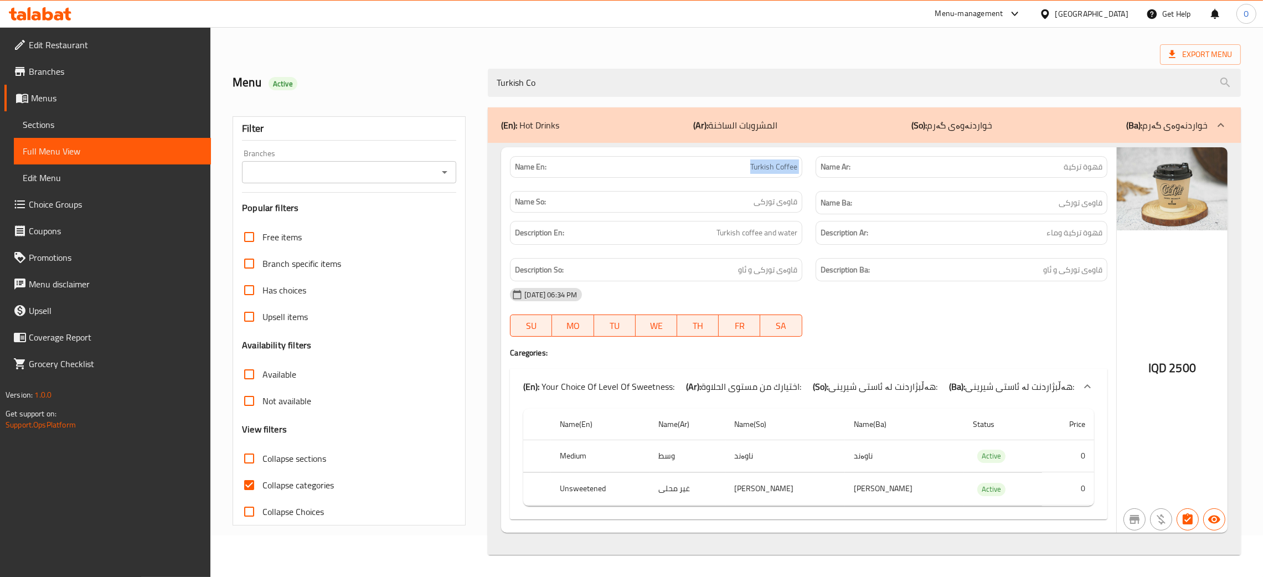
click at [768, 168] on span "Turkish Coffee" at bounding box center [773, 167] width 47 height 12
copy span "Turkish Coffee"
click at [45, 131] on span "Sections" at bounding box center [112, 124] width 179 height 13
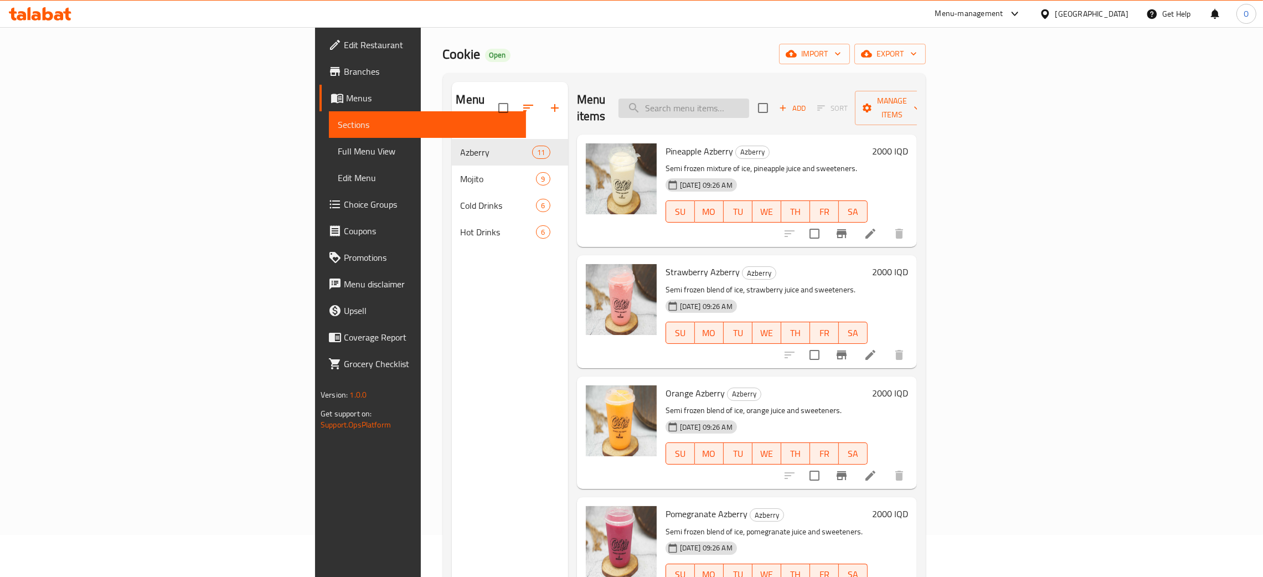
click at [785, 109] on div "Menu items Add Sort Manage items" at bounding box center [747, 108] width 340 height 53
click at [749, 99] on input "search" at bounding box center [683, 108] width 131 height 19
paste input "Turkish Coffee"
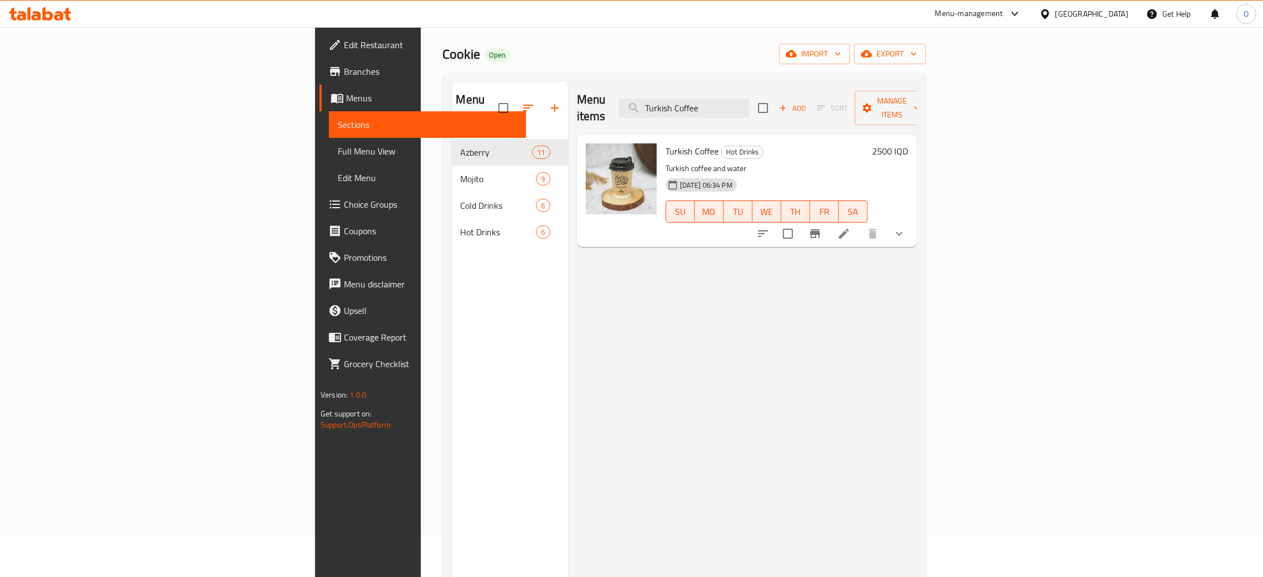
type input "Turkish Coffee"
click at [1121, 12] on div "Iraq" at bounding box center [1091, 14] width 73 height 12
type input "u"
click at [1035, 136] on div "[GEOGRAPHIC_DATA]" at bounding box center [1008, 140] width 73 height 12
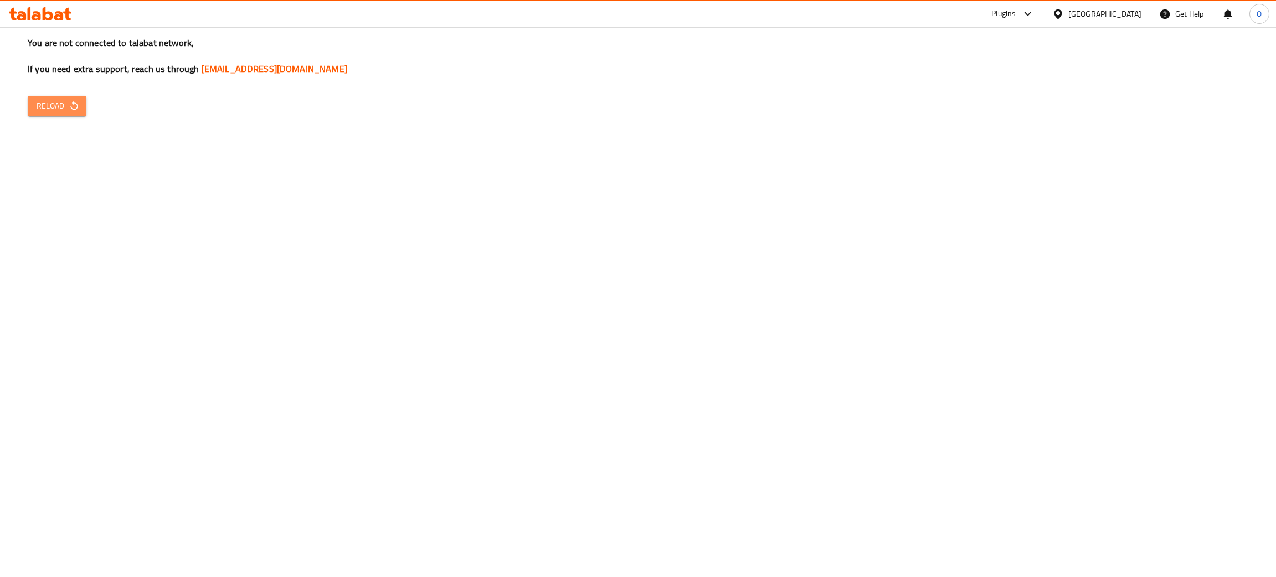
click at [53, 107] on span "Reload" at bounding box center [57, 106] width 41 height 14
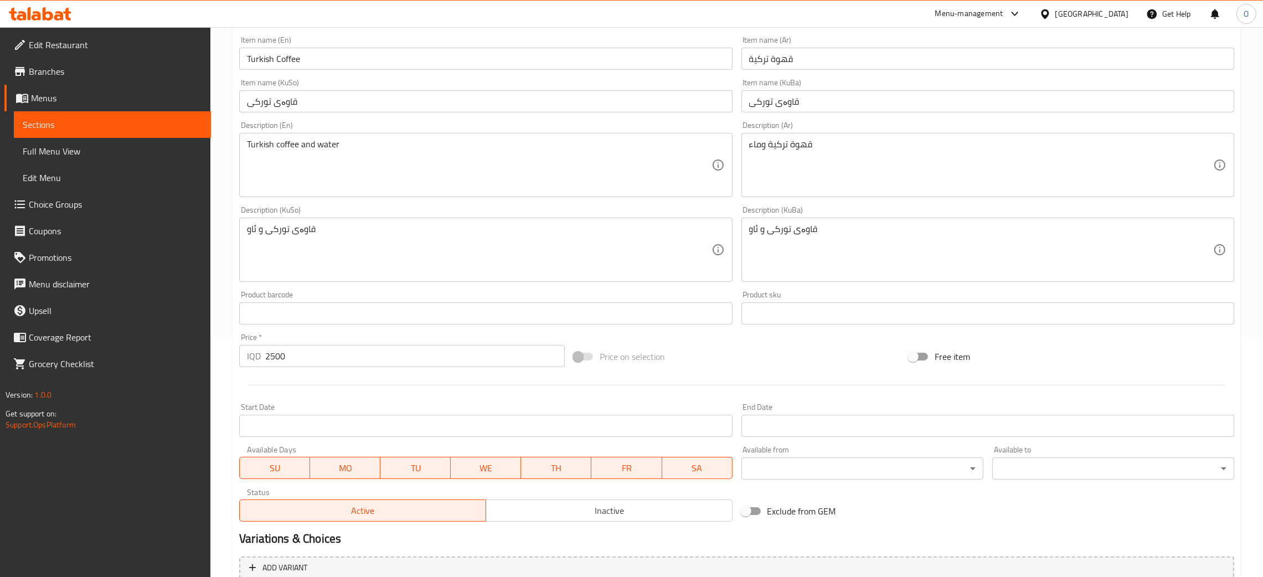
scroll to position [393, 0]
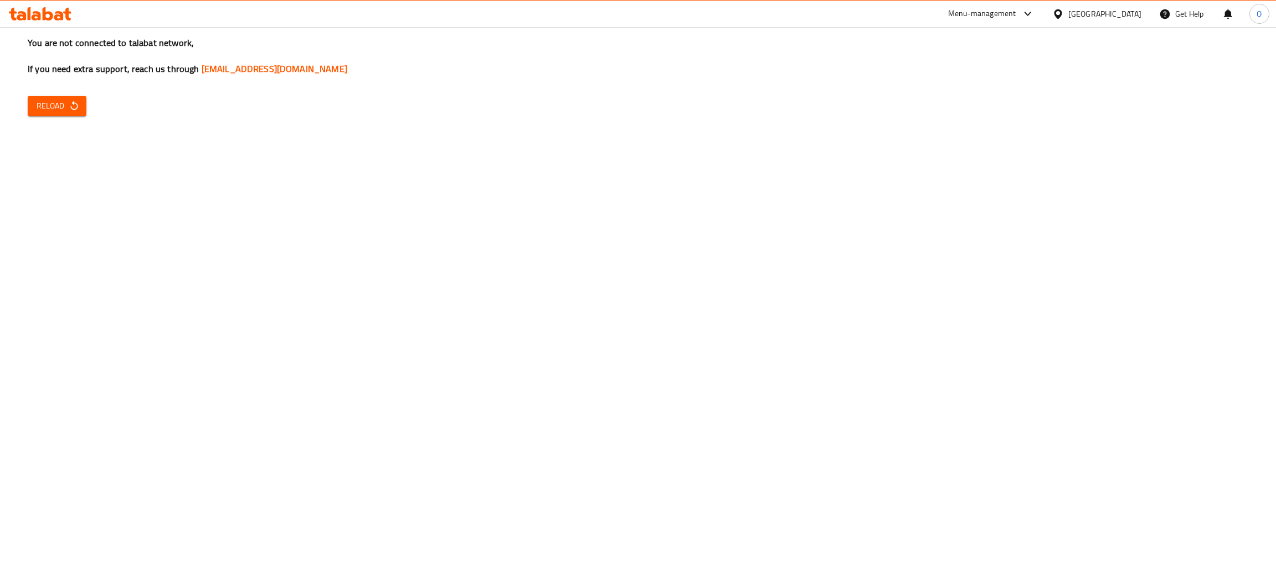
click at [71, 116] on div "You are not connected to talabat network, If you need extra support, reach us t…" at bounding box center [638, 288] width 1276 height 577
click at [65, 105] on span "Reload" at bounding box center [57, 106] width 41 height 14
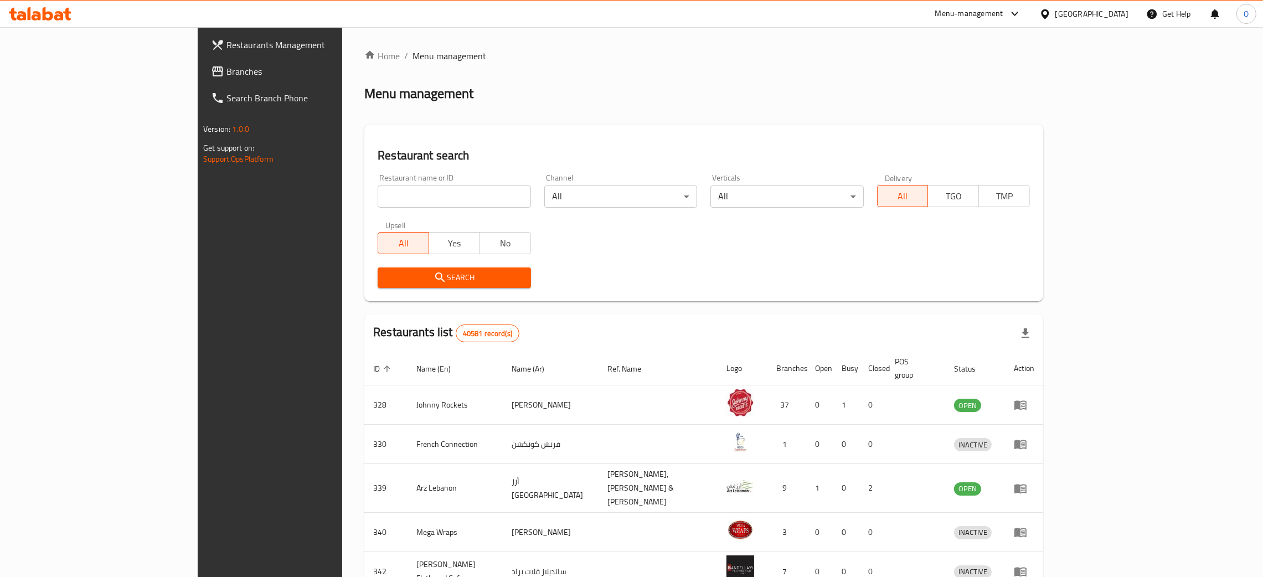
click at [378, 196] on input "search" at bounding box center [454, 196] width 153 height 22
paste input "LAYALI SHAMEIAH"
type input "LAYALI SHAMEIAH"
click button "Search" at bounding box center [454, 277] width 153 height 20
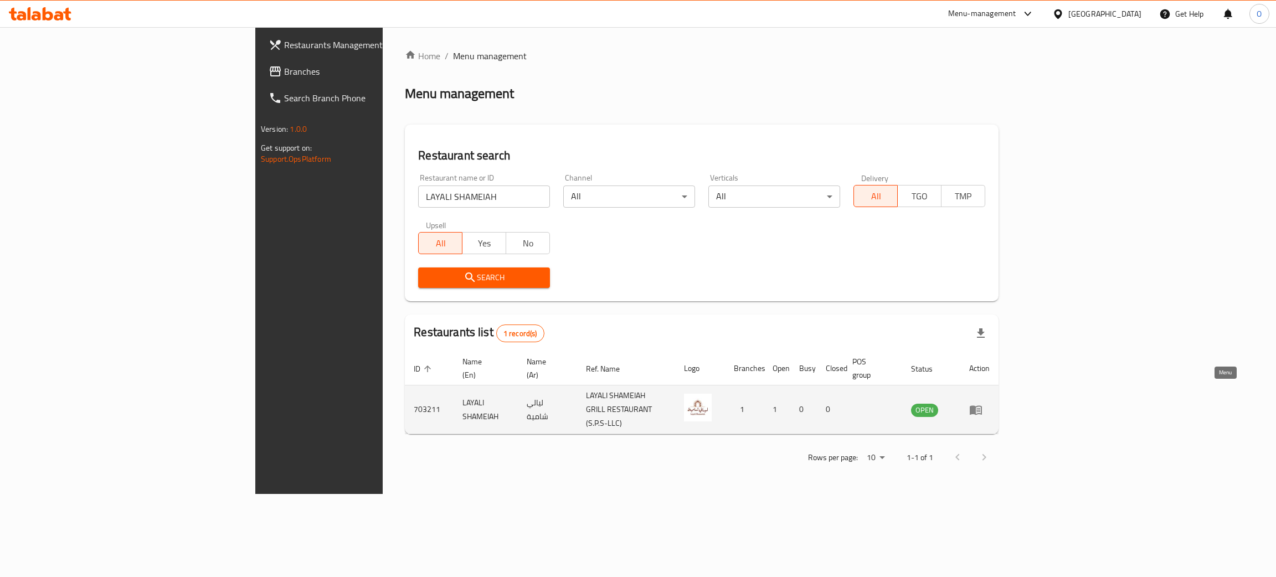
click at [982, 405] on icon "enhanced table" at bounding box center [975, 409] width 12 height 9
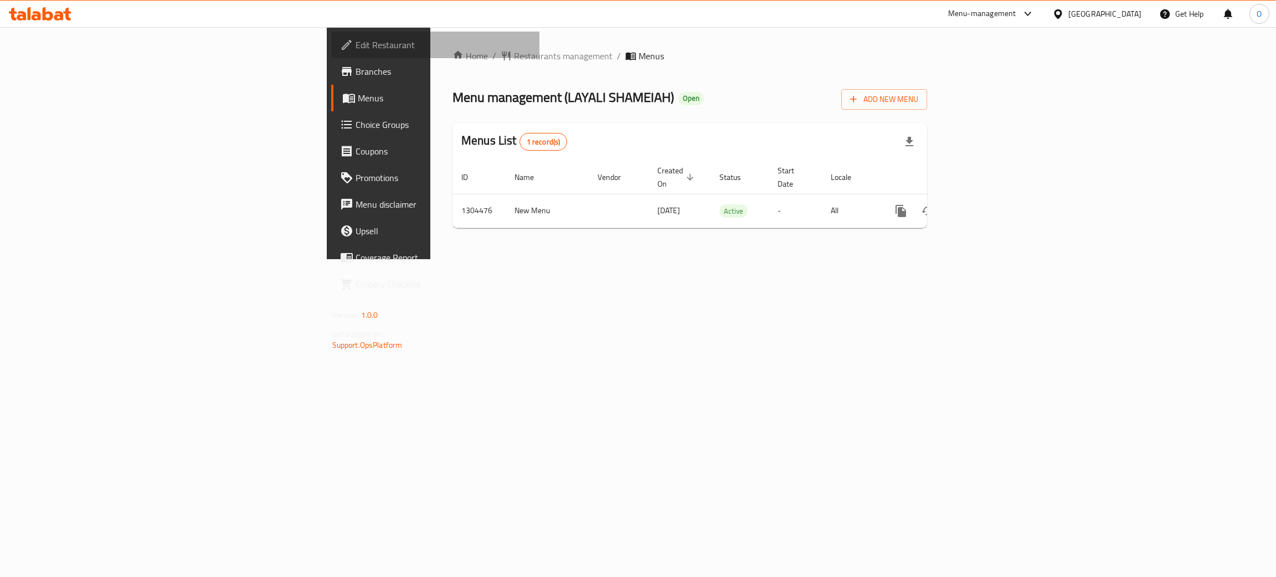
click at [355, 47] on span "Edit Restaurant" at bounding box center [443, 44] width 176 height 13
